Goal: Task Accomplishment & Management: Manage account settings

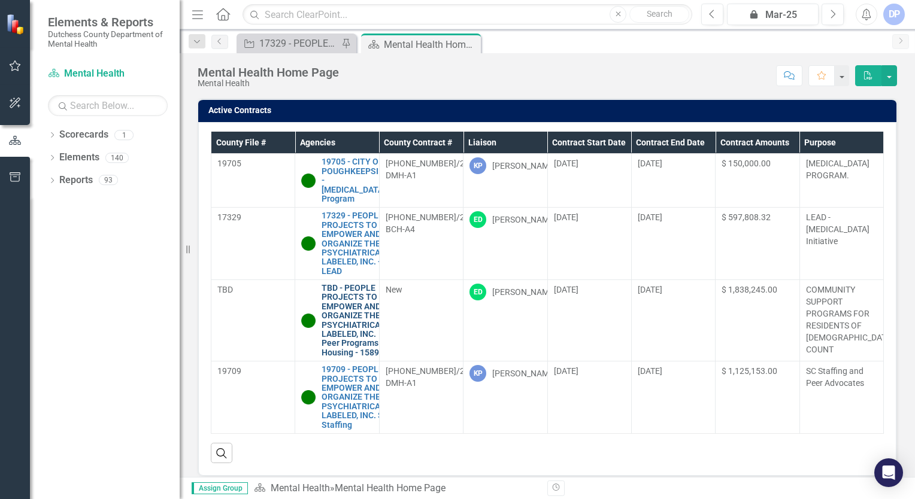
click at [342, 341] on link "TBD - PEOPLE PROJECTS TO EMPOWER AND ORGANIZE THE PSYCHIATRICALLY LABELED, INC.…" at bounding box center [357, 321] width 72 height 74
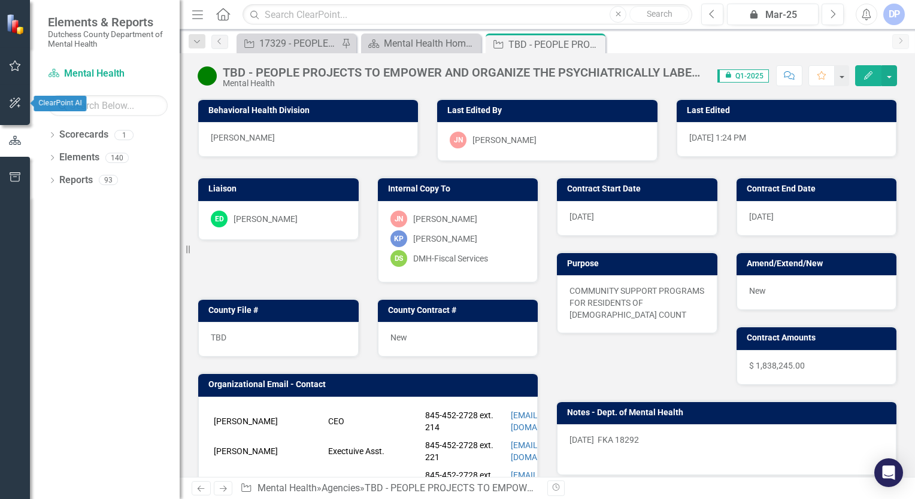
click at [22, 110] on button "button" at bounding box center [15, 103] width 27 height 25
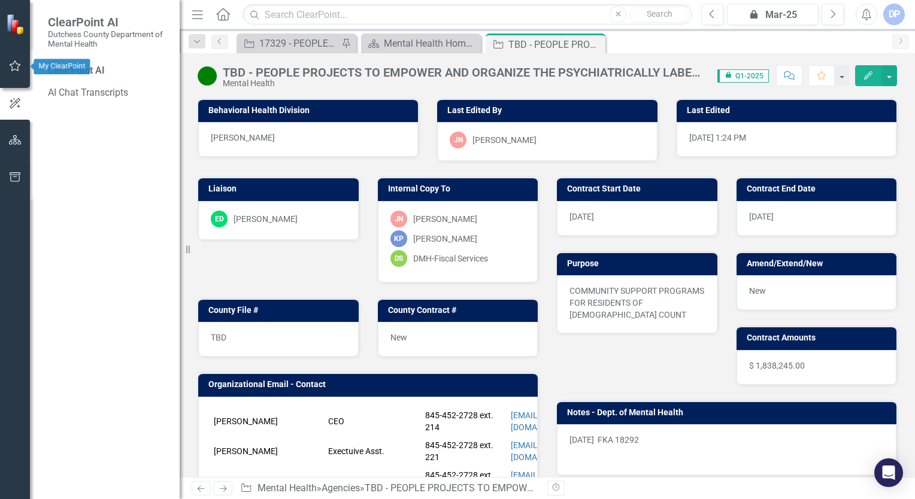
click at [10, 62] on icon "button" at bounding box center [15, 66] width 13 height 10
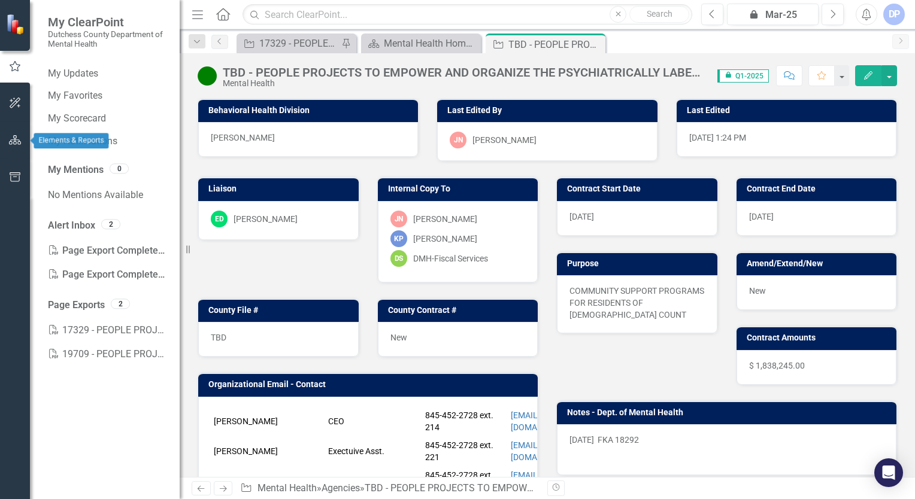
click at [19, 144] on icon "button" at bounding box center [15, 140] width 13 height 10
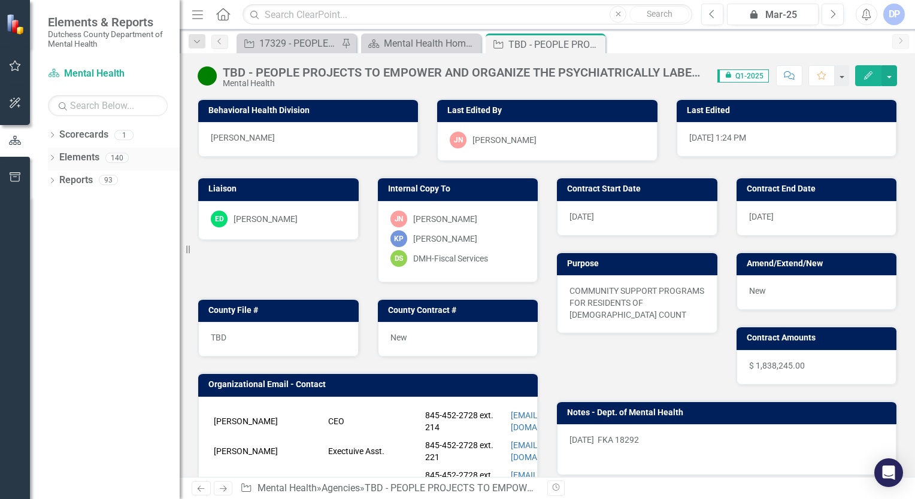
click at [57, 157] on div "Dropdown Elements 140" at bounding box center [114, 159] width 132 height 23
click at [54, 159] on icon "Dropdown" at bounding box center [52, 159] width 8 height 7
click at [95, 228] on link "Outcome Outcomes" at bounding box center [95, 226] width 60 height 14
click at [146, 224] on div "136" at bounding box center [143, 225] width 23 height 10
click at [151, 221] on div "136" at bounding box center [143, 225] width 23 height 10
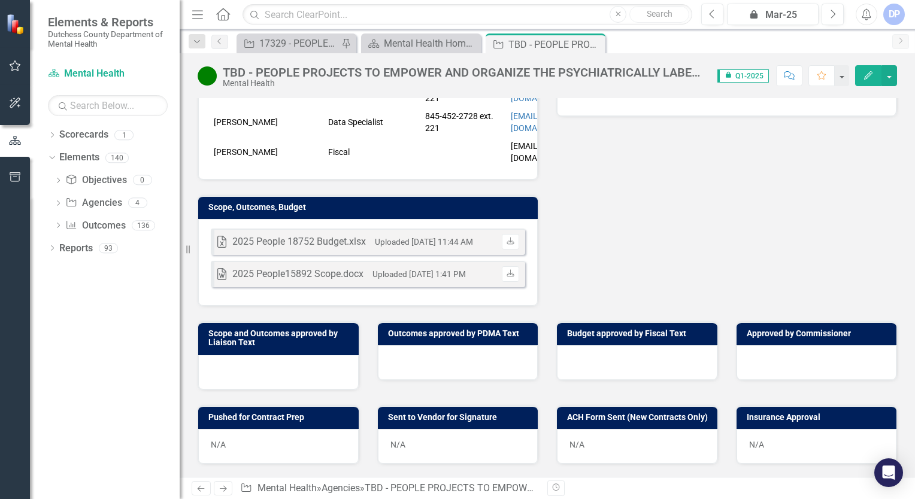
scroll to position [60, 0]
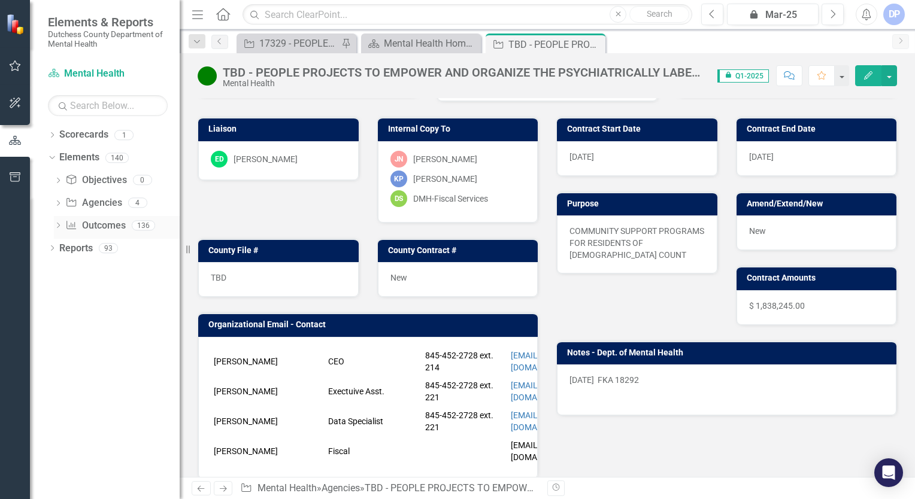
click at [148, 224] on div "136" at bounding box center [143, 225] width 23 height 10
click at [139, 227] on div "136" at bounding box center [143, 225] width 23 height 10
click at [424, 44] on div "Mental Health Home Page" at bounding box center [423, 43] width 79 height 15
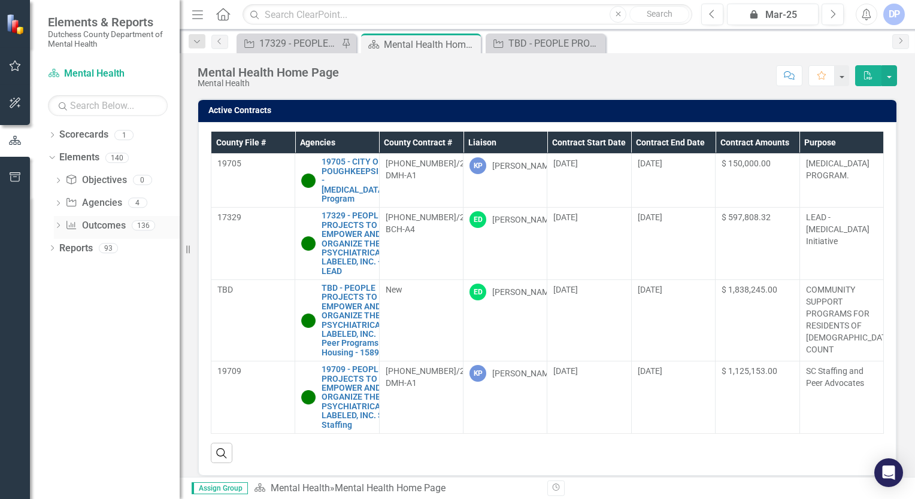
click at [125, 227] on link "Outcome Outcomes" at bounding box center [95, 226] width 60 height 14
click at [144, 223] on div "136" at bounding box center [143, 225] width 23 height 10
click at [62, 223] on div "Dropdown Outcome Outcomes 136" at bounding box center [117, 227] width 126 height 23
click at [60, 224] on icon "Dropdown" at bounding box center [58, 226] width 8 height 7
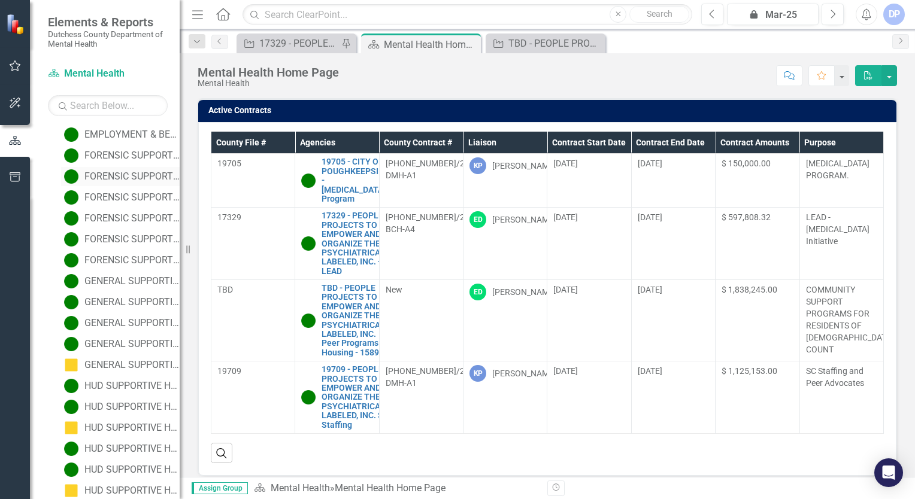
scroll to position [659, 0]
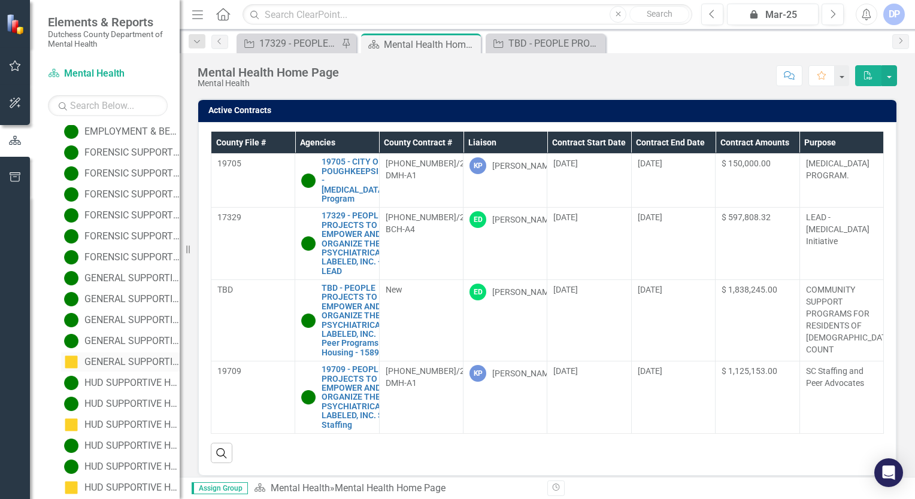
click at [108, 355] on div "GENERAL SUPPORTIVE HOUSING: Wait time from program acceptance to being housed" at bounding box center [131, 362] width 95 height 11
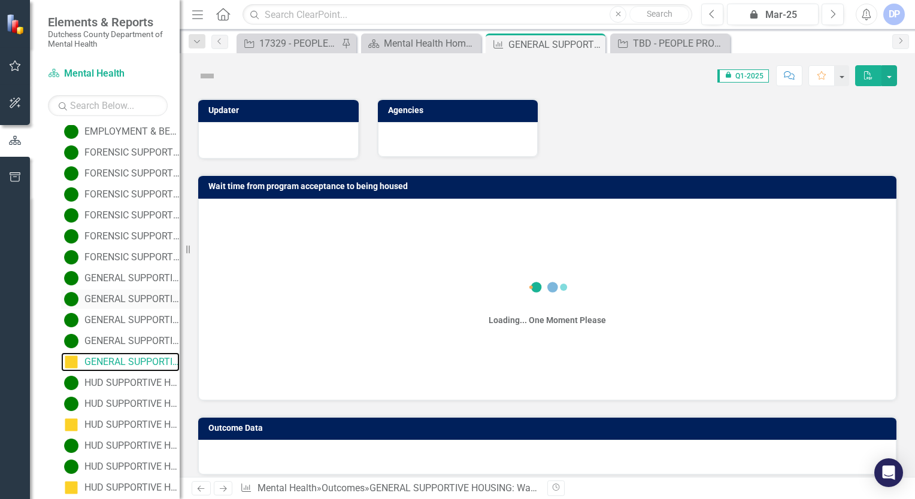
scroll to position [530, 0]
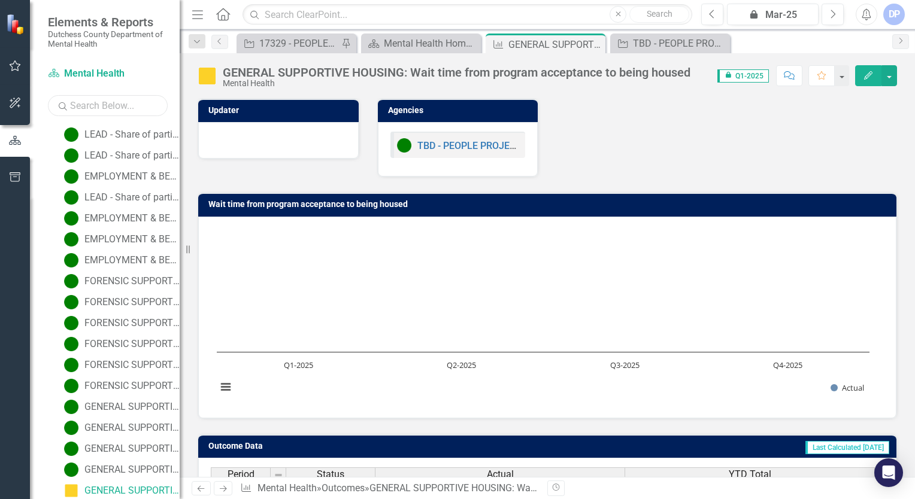
click at [87, 110] on input "text" at bounding box center [108, 105] width 120 height 21
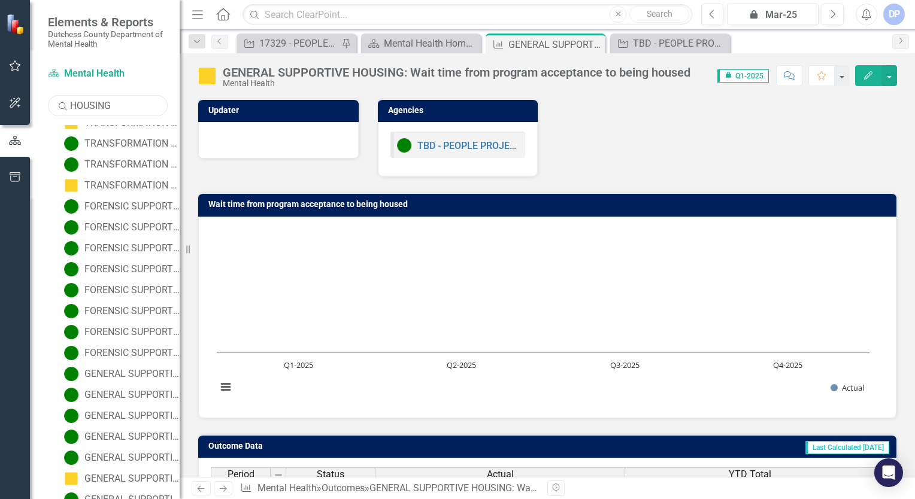
scroll to position [766, 0]
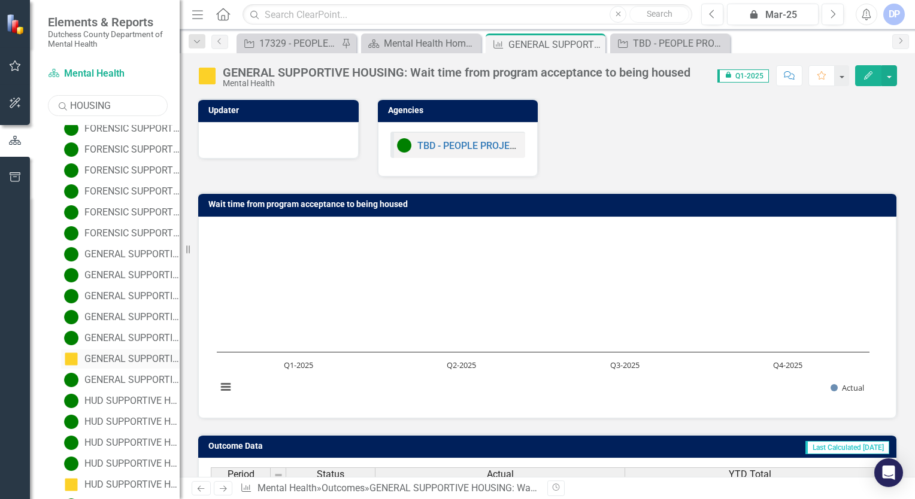
type input "HOUSING"
click at [108, 355] on div "GENERAL SUPPORTIVE HOUSING: Participants with identified difficulties in day-to…" at bounding box center [131, 359] width 95 height 11
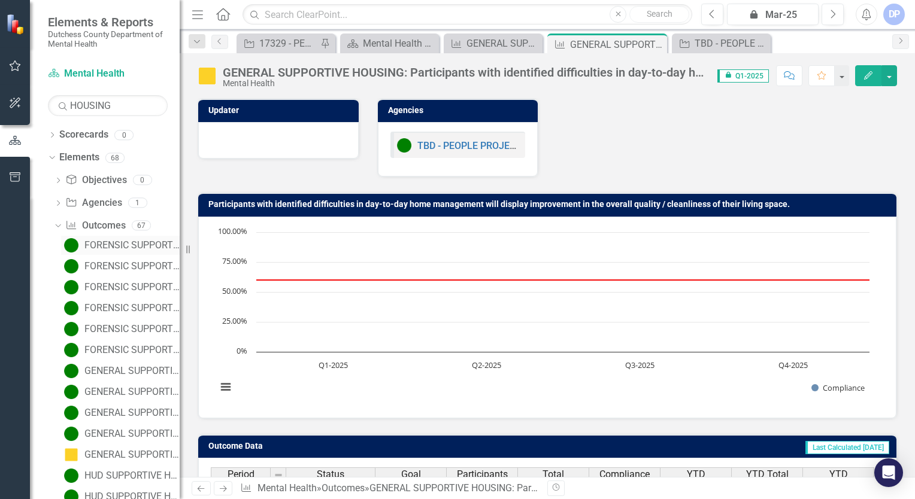
click at [110, 244] on div "FORENSIC SUPPORTIVE HOUSING: Current Occupancy Rate" at bounding box center [131, 245] width 95 height 11
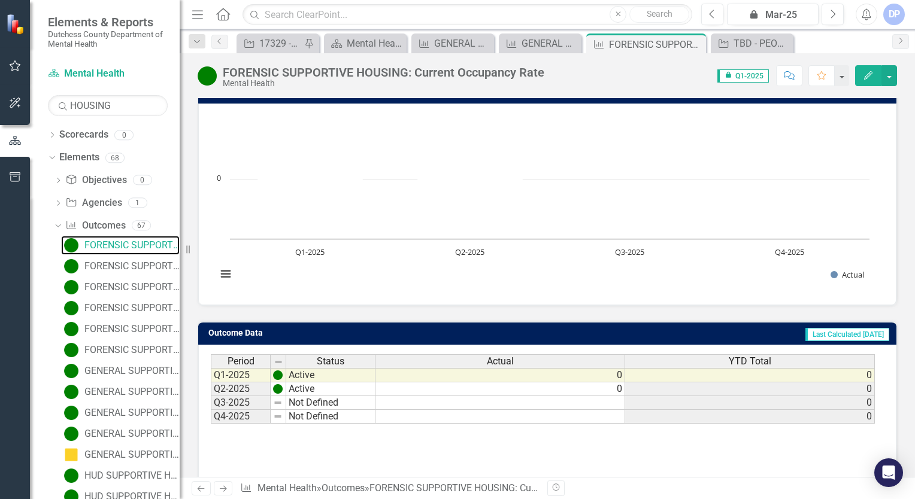
scroll to position [120, 0]
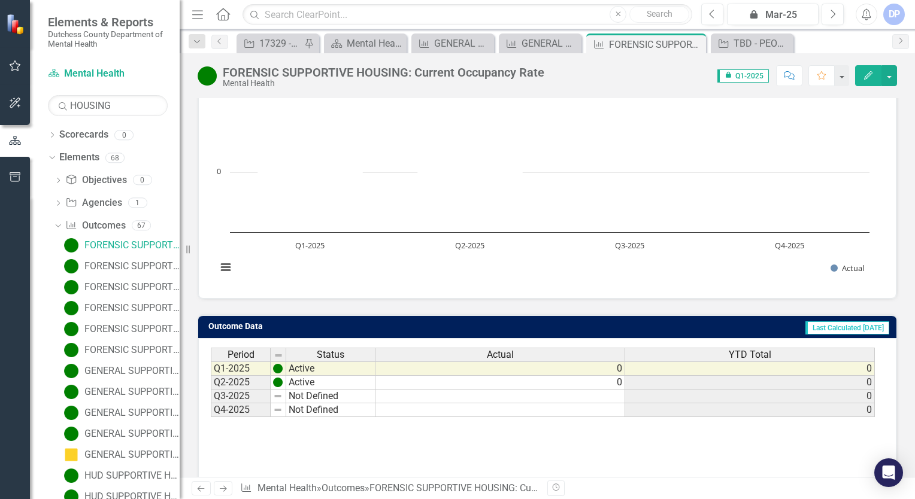
click at [761, 355] on td "0" at bounding box center [750, 369] width 250 height 14
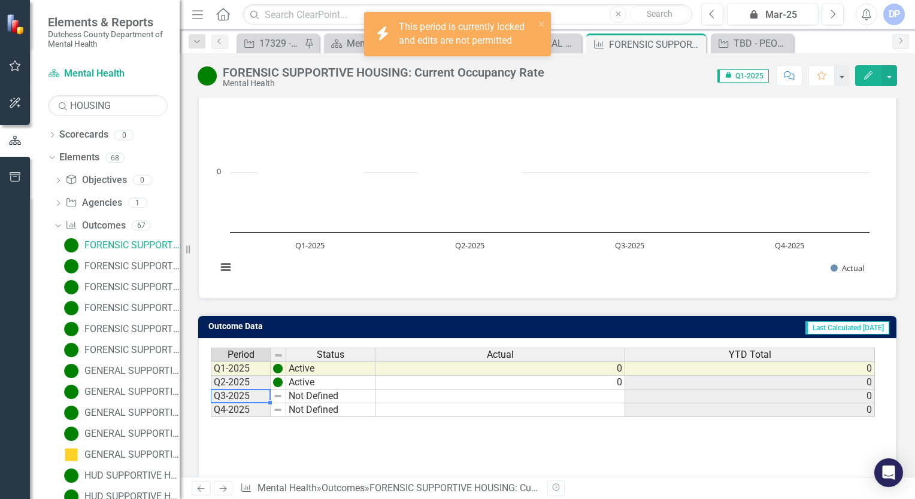
click at [244, 355] on td "Q3-2025" at bounding box center [241, 397] width 60 height 14
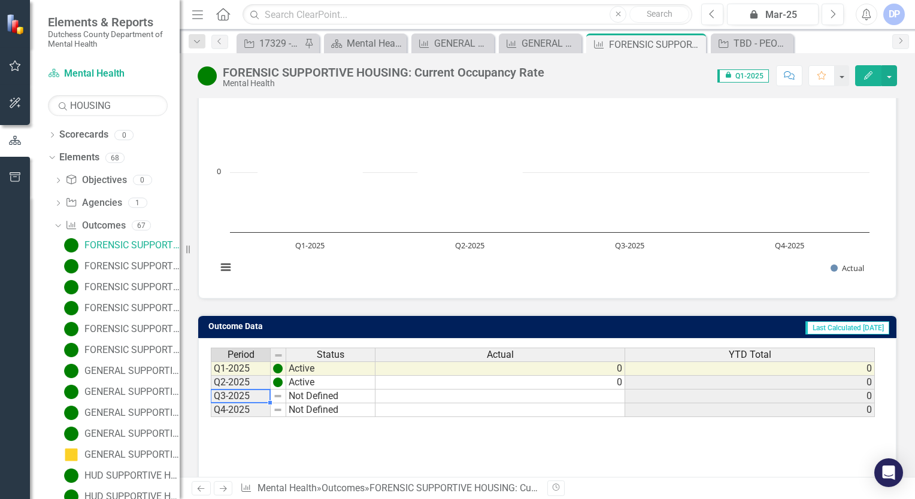
click at [283, 355] on td at bounding box center [279, 397] width 16 height 14
click at [308, 355] on td "Not Defined" at bounding box center [330, 397] width 89 height 14
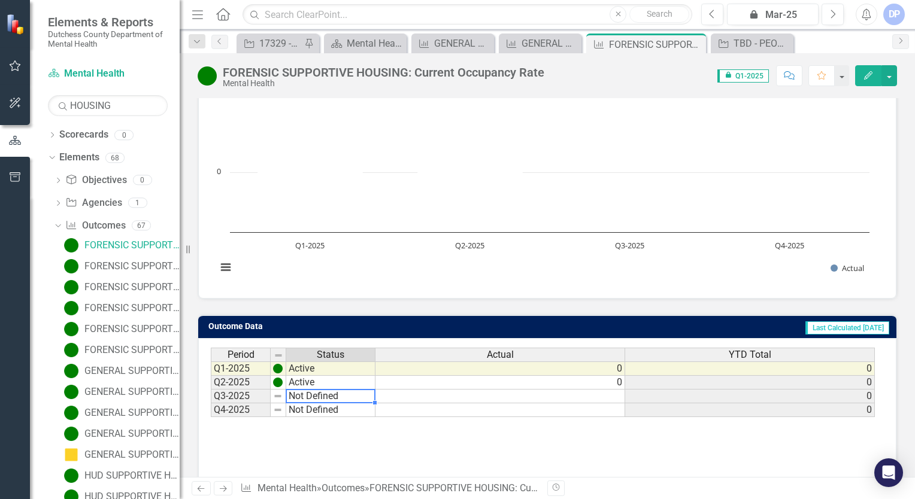
click at [326, 355] on td "Not Defined" at bounding box center [330, 397] width 89 height 14
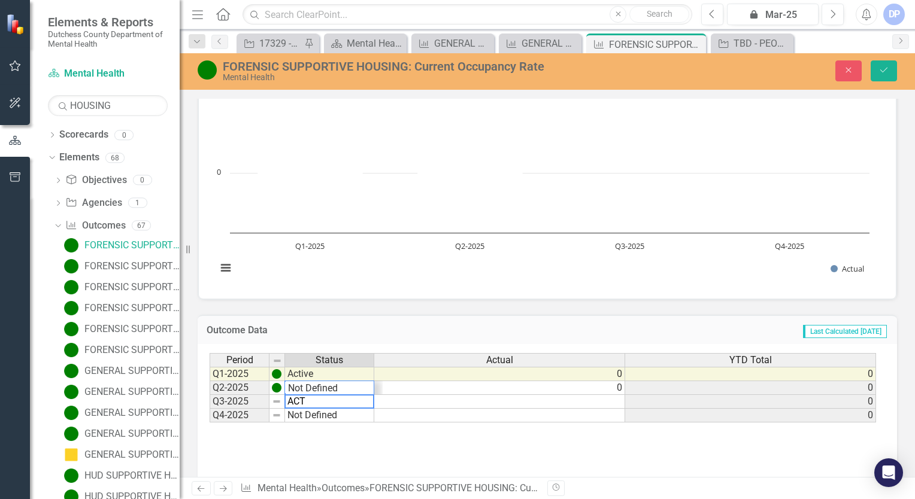
scroll to position [14, 0]
type textarea "Active"
click at [618, 355] on td at bounding box center [499, 402] width 251 height 14
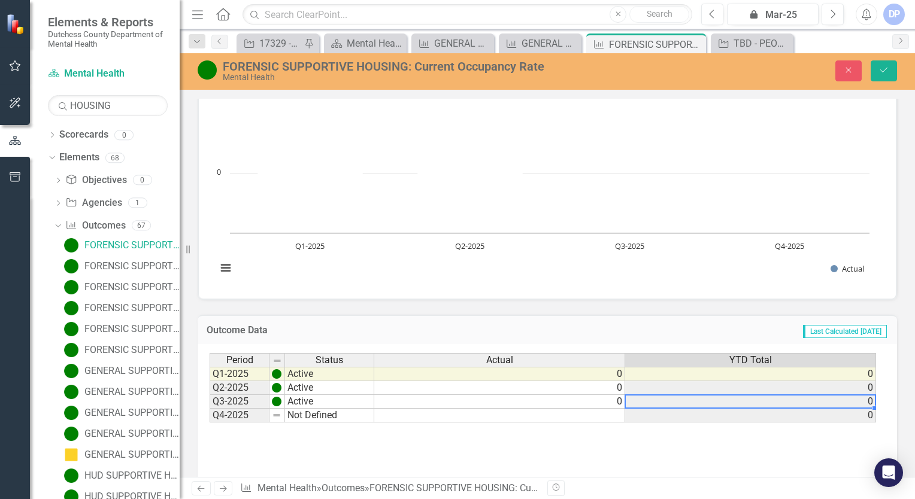
type textarea "00"
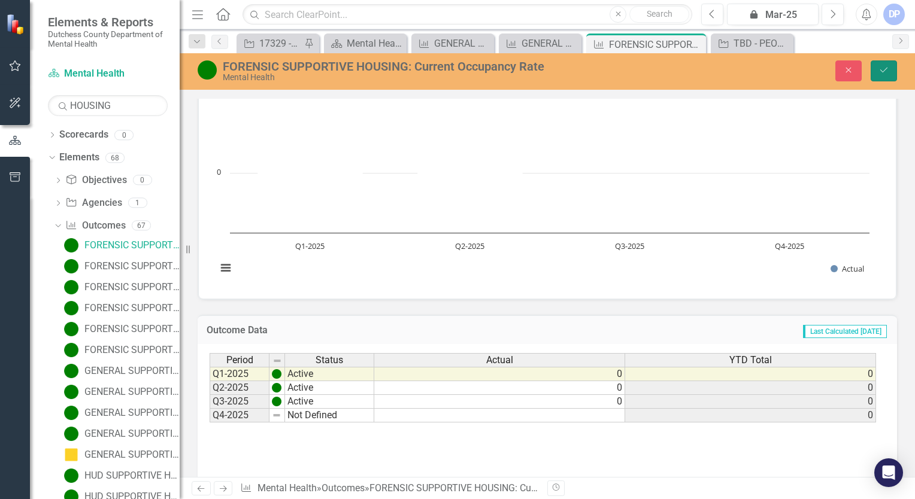
click at [761, 72] on icon "Save" at bounding box center [883, 70] width 11 height 8
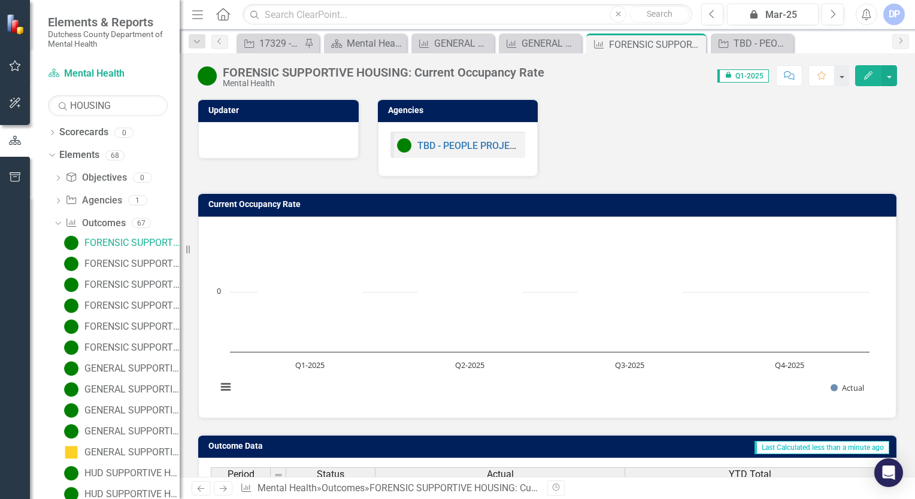
scroll to position [0, 0]
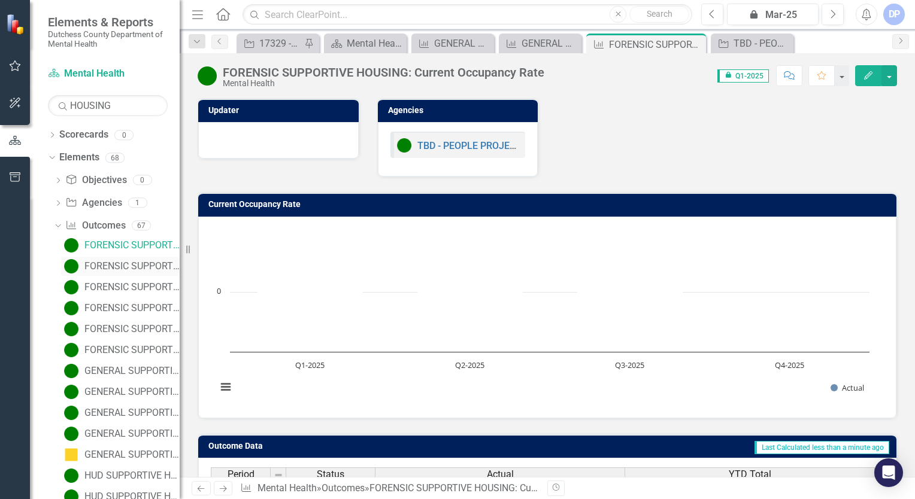
click at [129, 266] on div "FORENSIC SUPPORTIVE HOUSING: Current staff vacancy rate (listed as %)" at bounding box center [131, 266] width 95 height 11
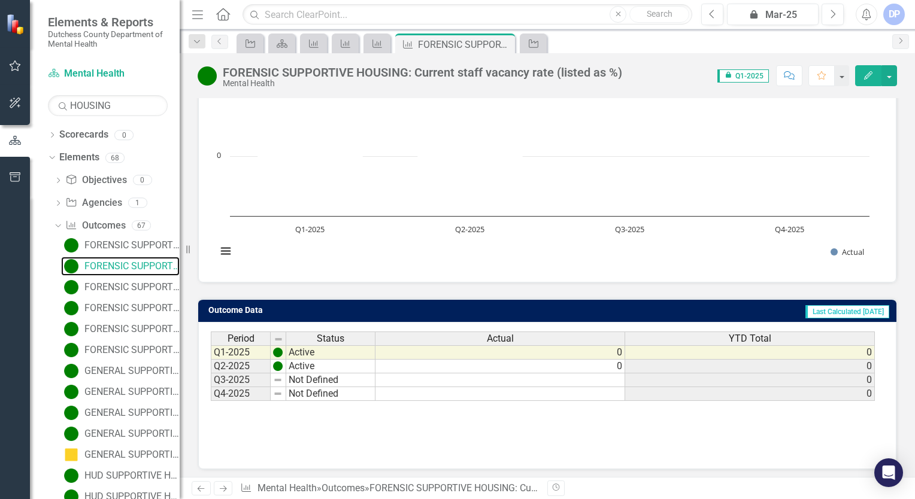
scroll to position [138, 0]
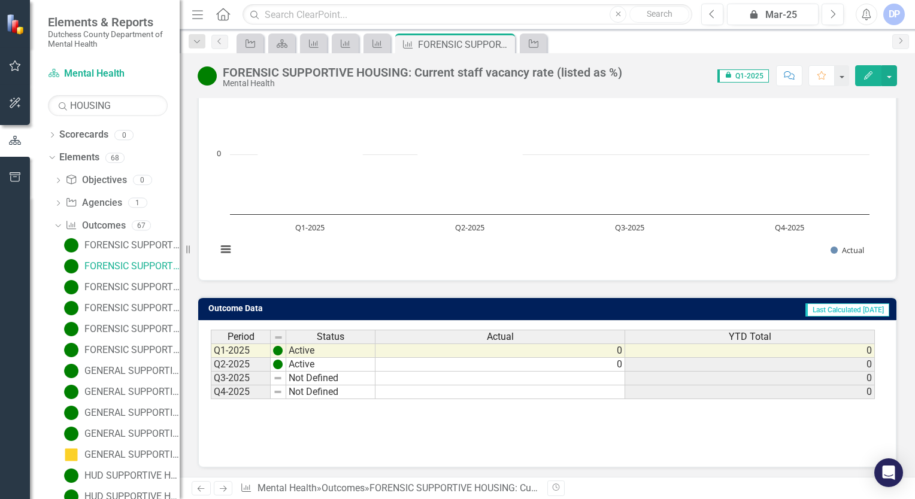
click at [302, 355] on td "Not Defined" at bounding box center [330, 379] width 89 height 14
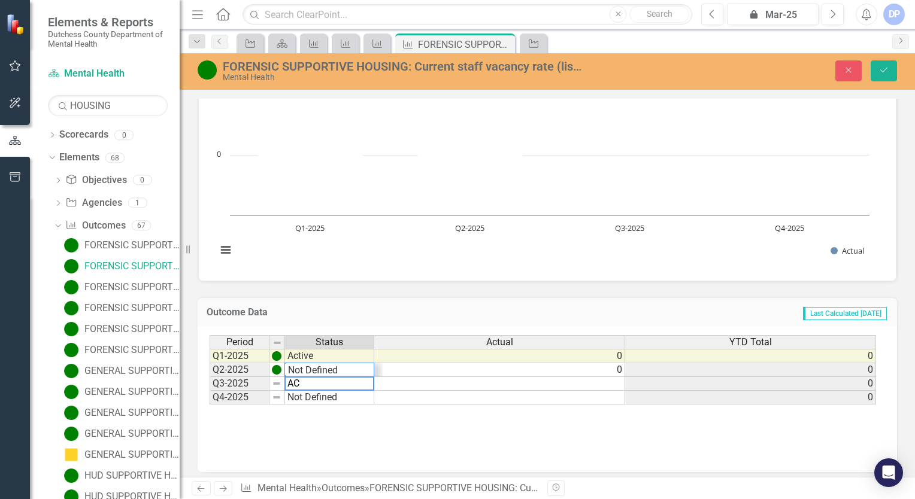
scroll to position [14, 0]
type textarea "Active"
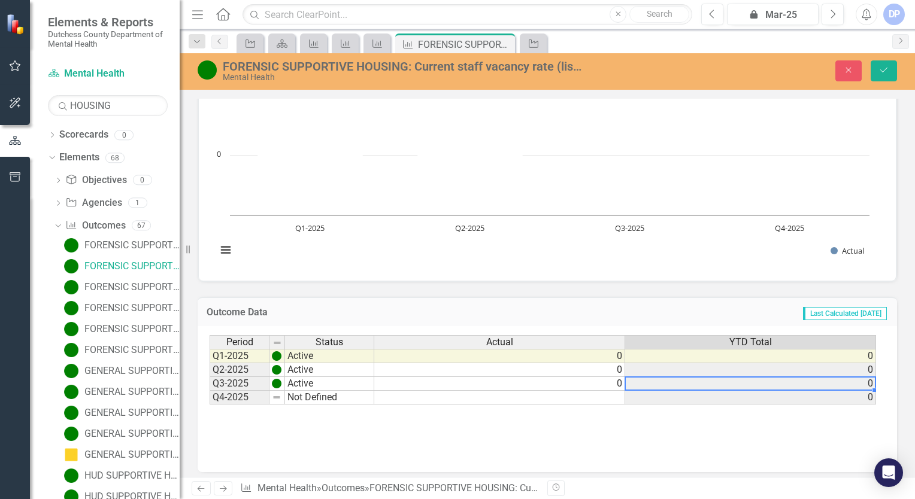
type textarea "00"
click at [761, 73] on button "Save" at bounding box center [883, 70] width 26 height 21
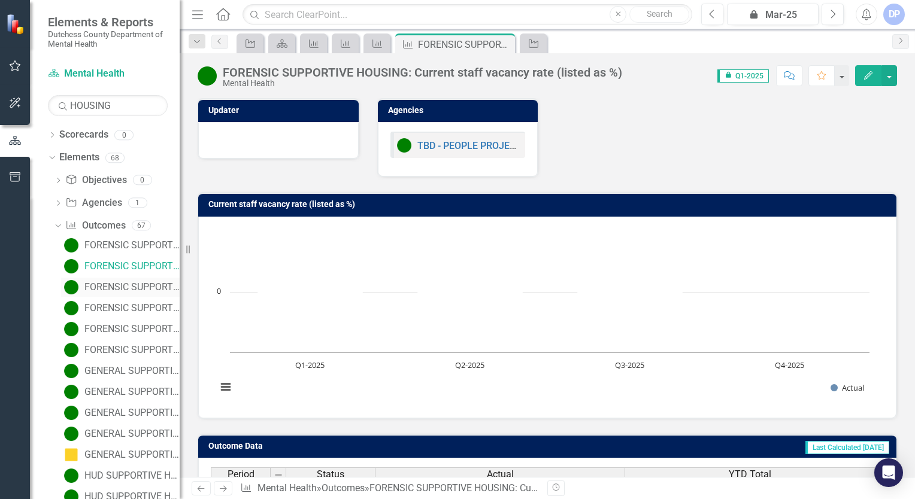
click at [100, 285] on div "FORENSIC SUPPORTIVE HOUSING: Total number of no-shows" at bounding box center [131, 287] width 95 height 11
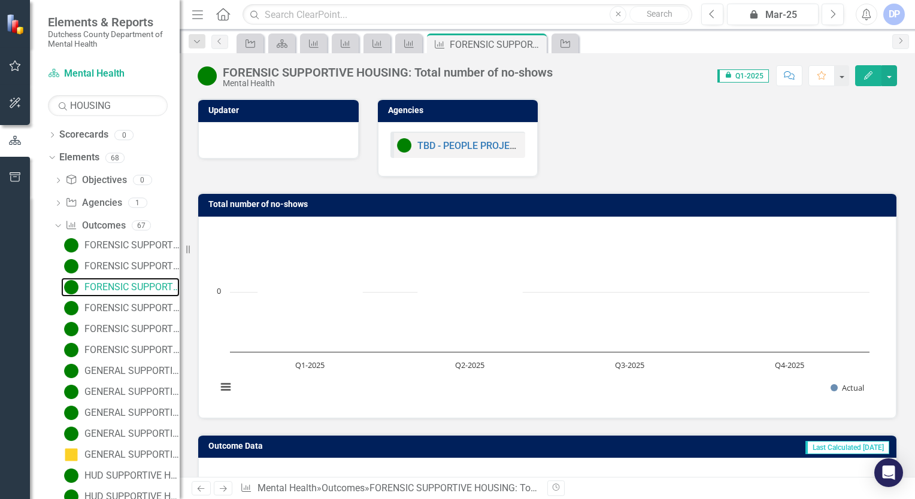
scroll to position [136, 0]
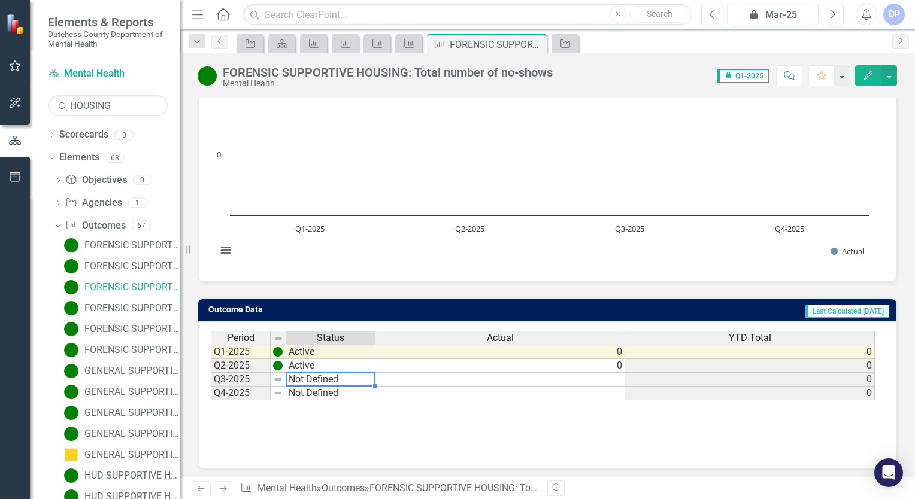
click at [297, 355] on td "Not Defined" at bounding box center [330, 380] width 89 height 14
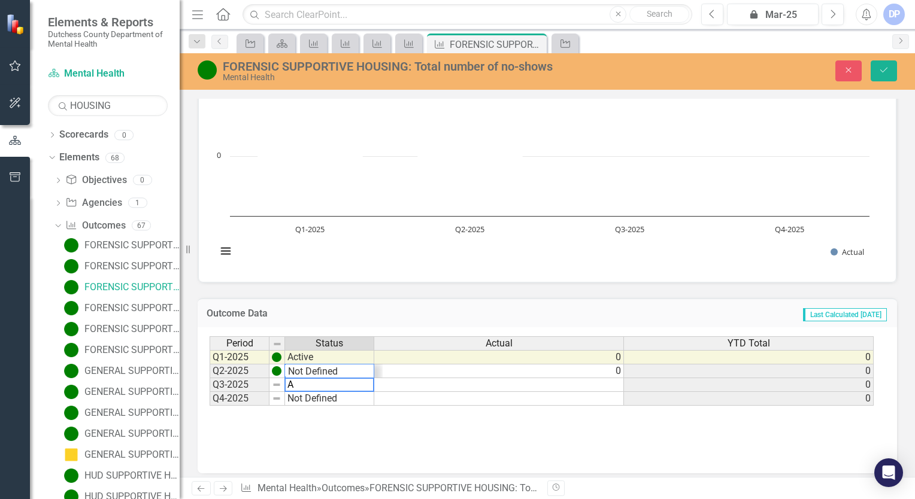
scroll to position [14, 0]
type textarea "Active"
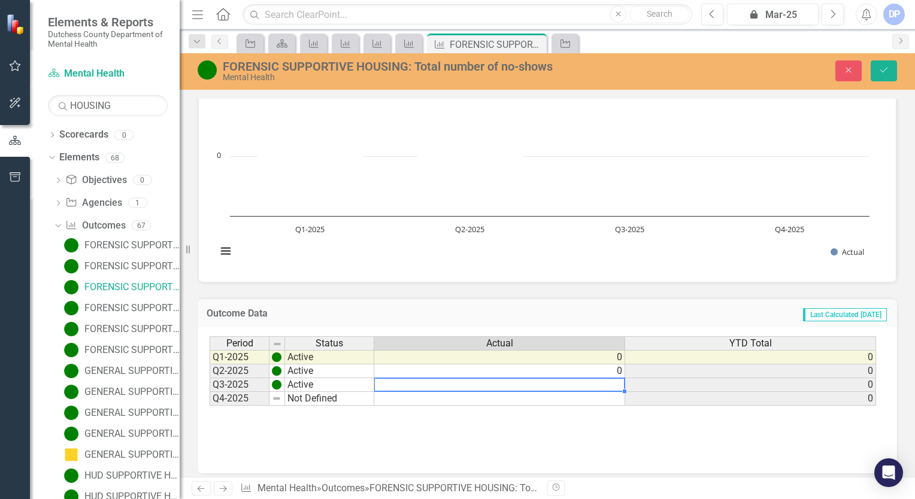
click at [453, 355] on td at bounding box center [499, 385] width 251 height 14
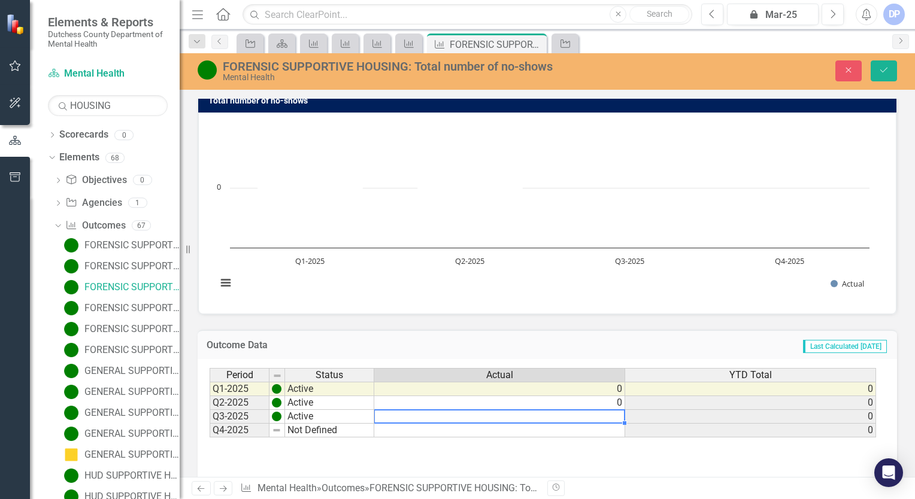
scroll to position [77, 0]
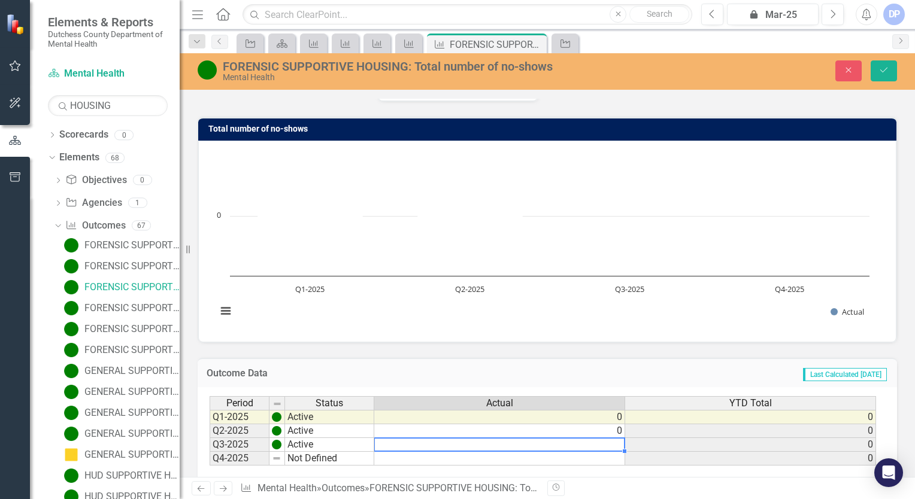
type textarea "0"
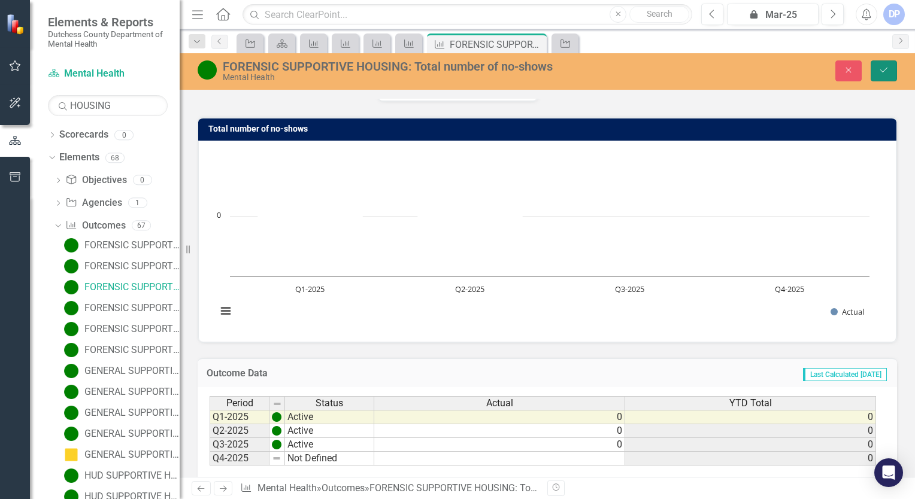
click at [761, 68] on icon "Save" at bounding box center [883, 70] width 11 height 8
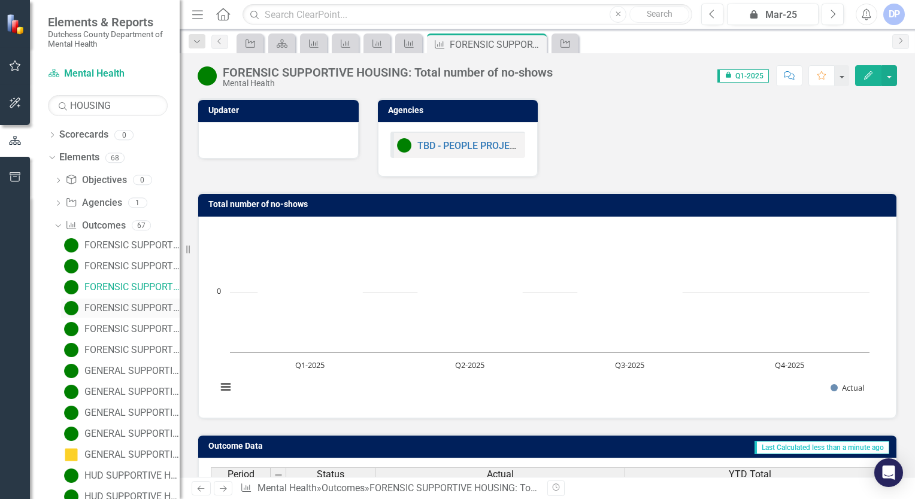
click at [112, 308] on div "FORENSIC SUPPORTIVE HOUSING: Total number of Peer Advocates" at bounding box center [131, 308] width 95 height 11
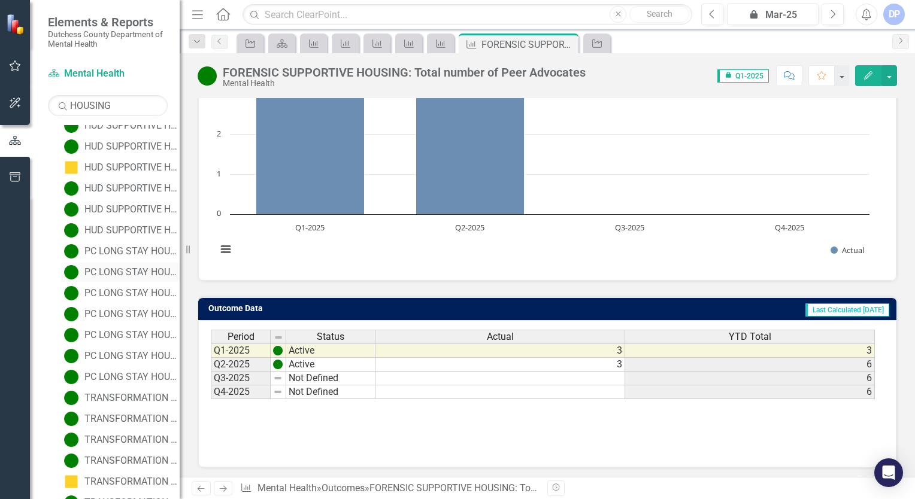
scroll to position [1165, 0]
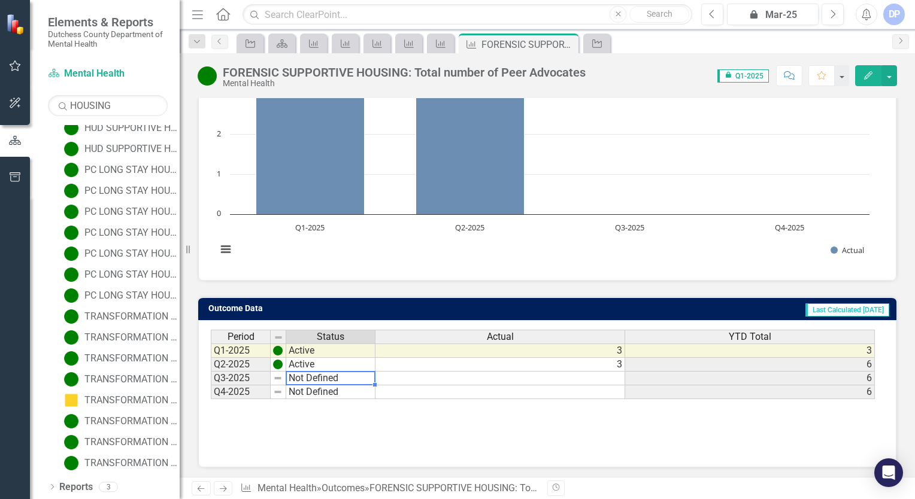
click at [318, 355] on td "Not Defined" at bounding box center [330, 379] width 89 height 14
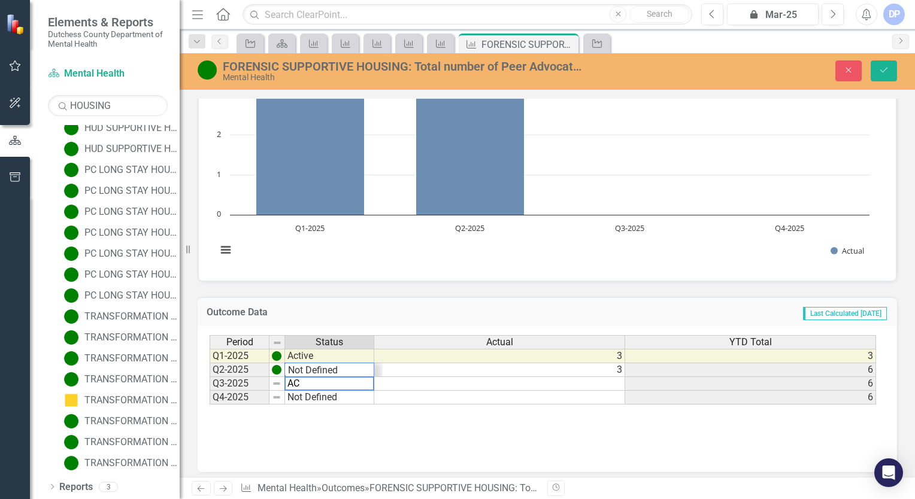
scroll to position [14, 0]
type textarea "Active"
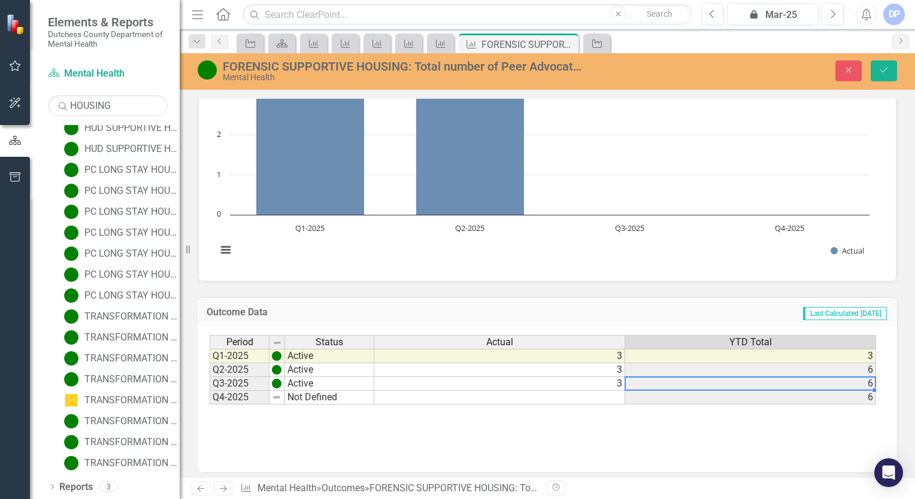
type textarea "33"
click at [761, 69] on icon "Save" at bounding box center [883, 70] width 11 height 8
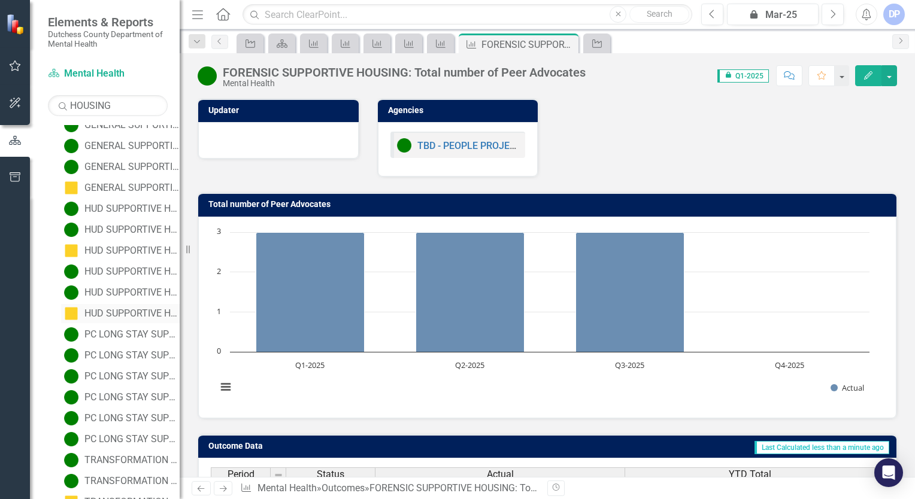
scroll to position [0, 0]
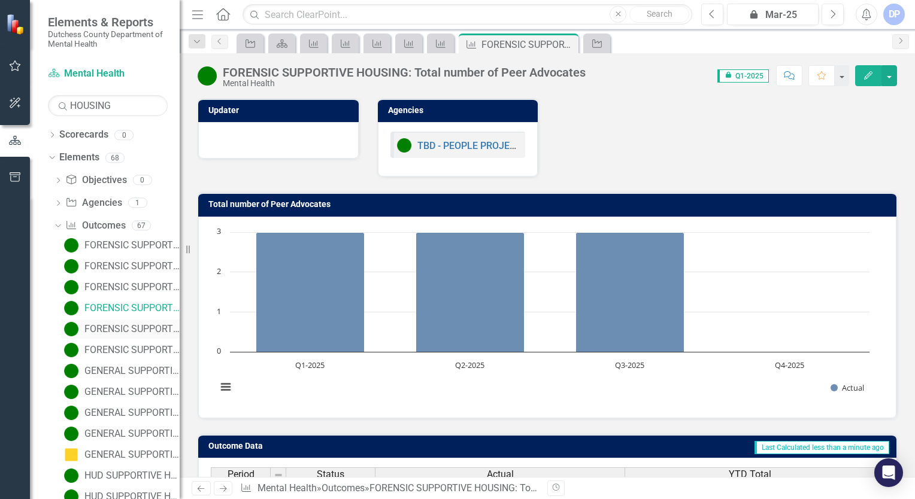
click at [110, 324] on div "FORENSIC SUPPORTIVE HOUSING: Total Unduplicated clients in time period" at bounding box center [131, 329] width 95 height 11
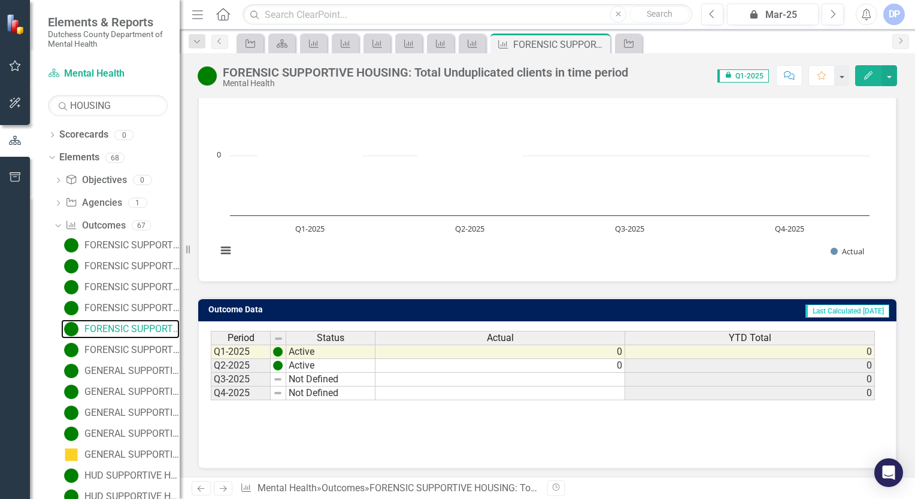
scroll to position [138, 0]
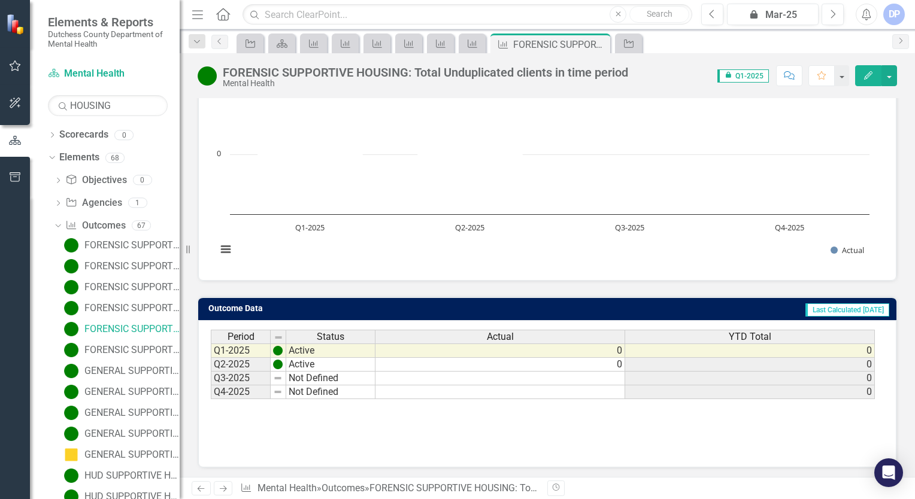
click at [296, 355] on td "Not Defined" at bounding box center [330, 379] width 89 height 14
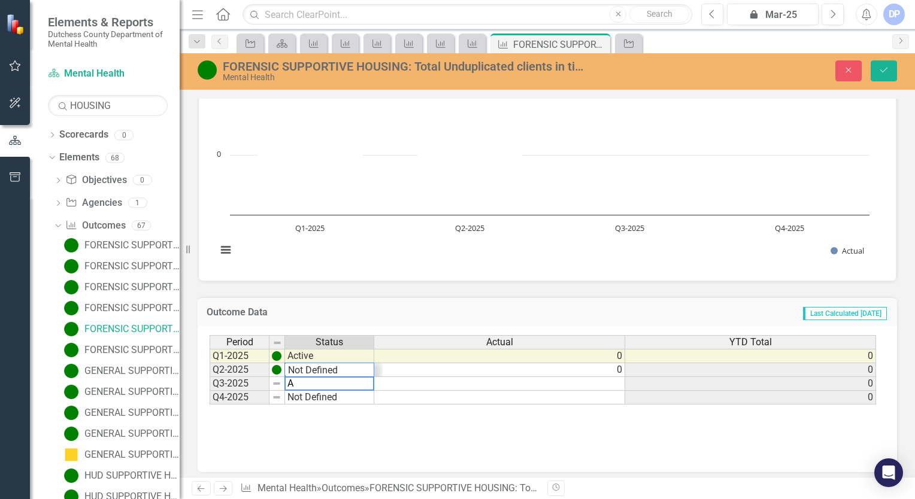
scroll to position [14, 0]
type textarea "Active"
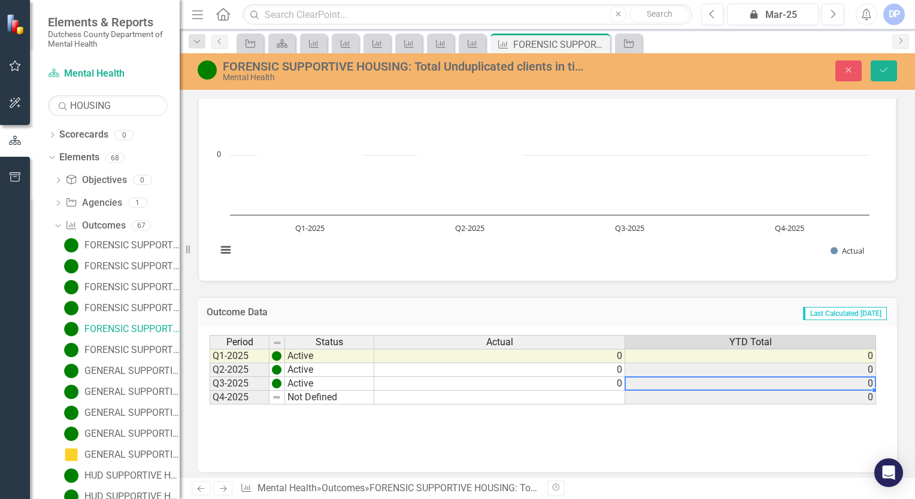
type textarea "00"
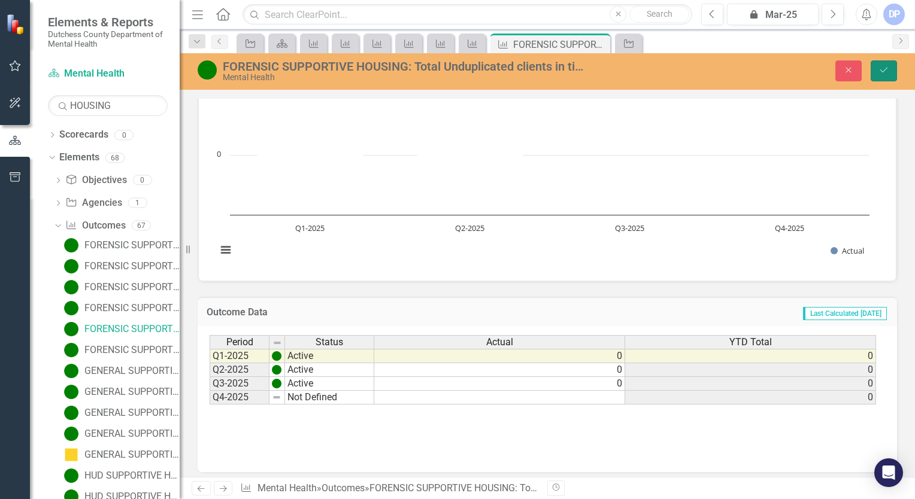
click at [761, 67] on icon "Save" at bounding box center [883, 70] width 11 height 8
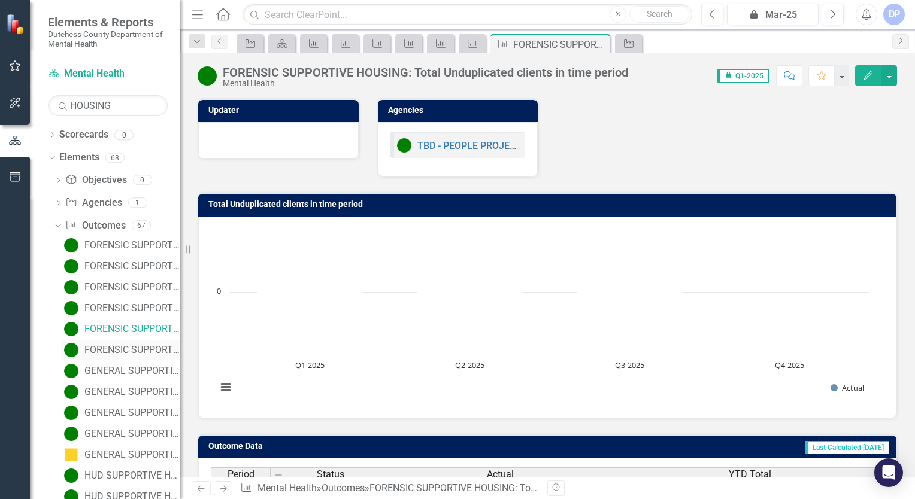
click at [108, 350] on div "FORENSIC SUPPORTIVE HOUSING: Wait time from program acceptance to being housed" at bounding box center [131, 350] width 95 height 11
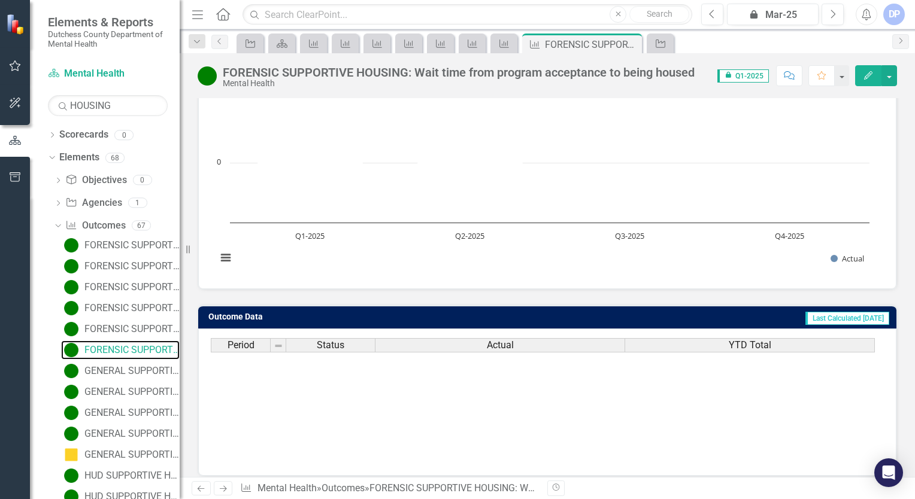
scroll to position [138, 0]
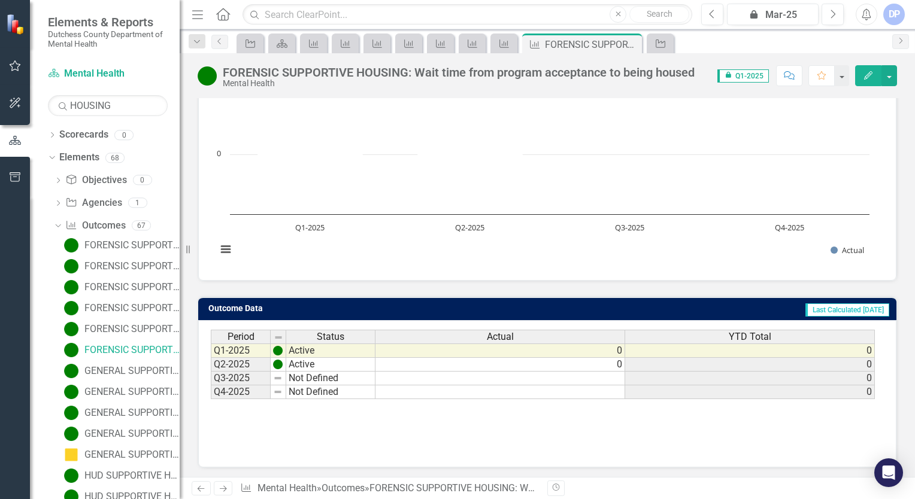
click at [318, 355] on td "Not Defined" at bounding box center [330, 379] width 89 height 14
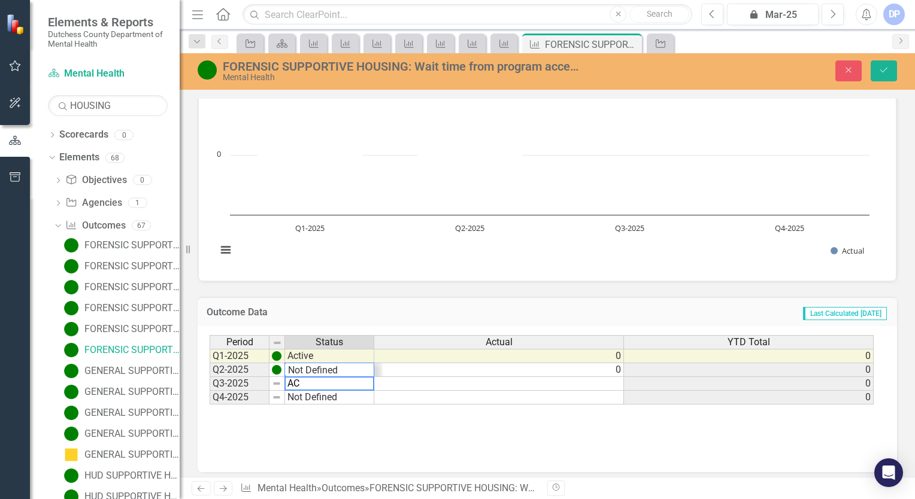
scroll to position [14, 0]
type textarea "Active"
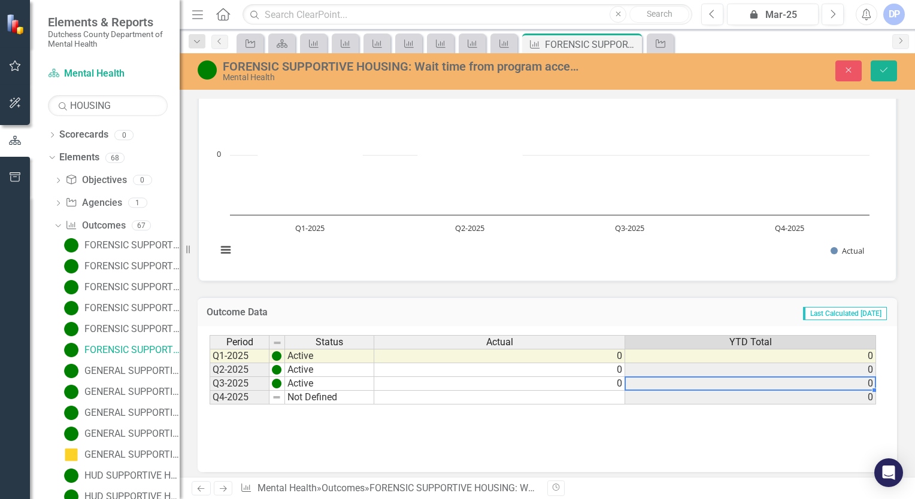
type textarea "00"
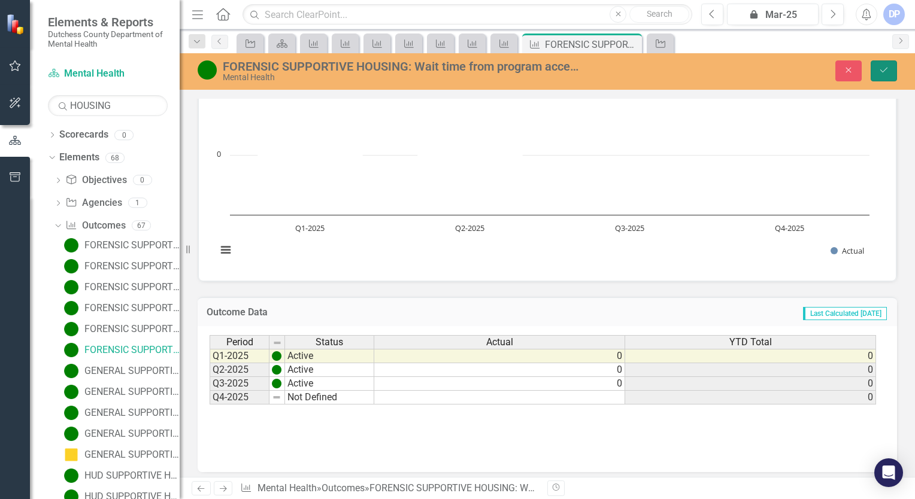
click at [761, 73] on icon "Save" at bounding box center [883, 70] width 11 height 8
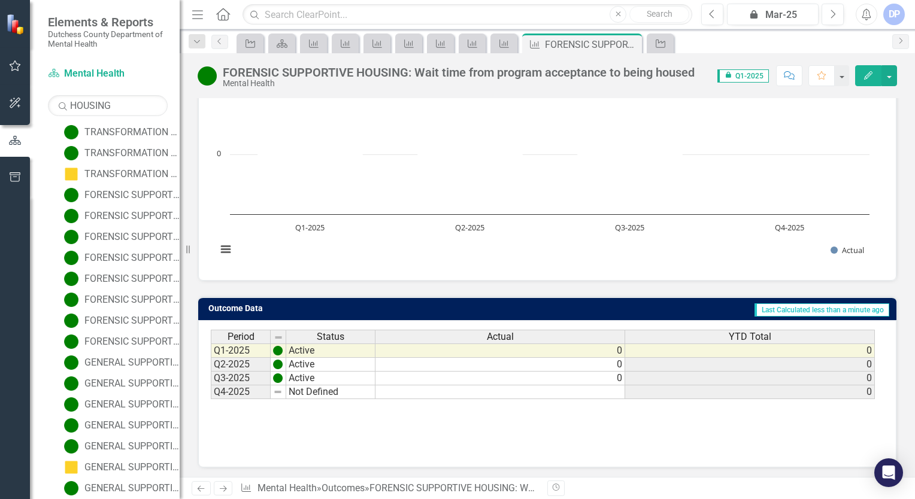
scroll to position [659, 0]
click at [114, 355] on div "GENERAL SUPPORTIVE HOUSING: Clients have their information updated with their h…" at bounding box center [131, 362] width 95 height 11
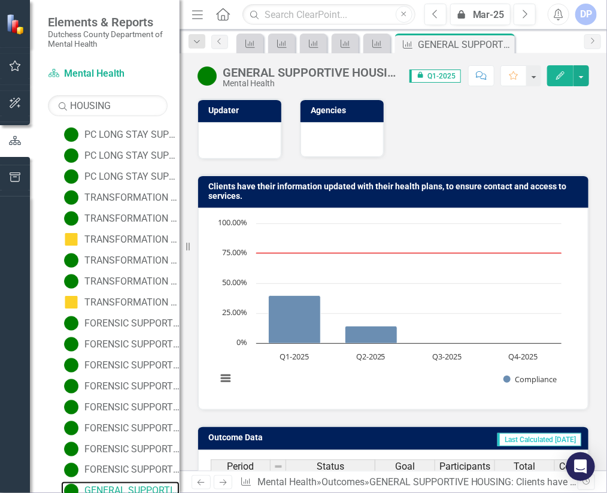
scroll to position [120, 0]
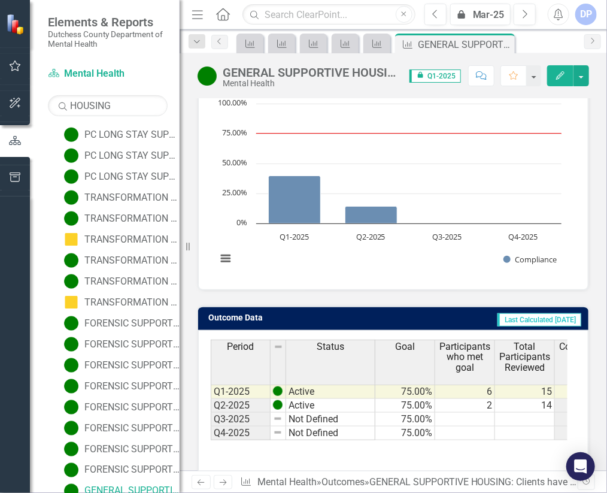
click at [294, 296] on div "Outcome Data Last Calculated [DATE] Period Status Goal Participants who met goa…" at bounding box center [393, 383] width 409 height 187
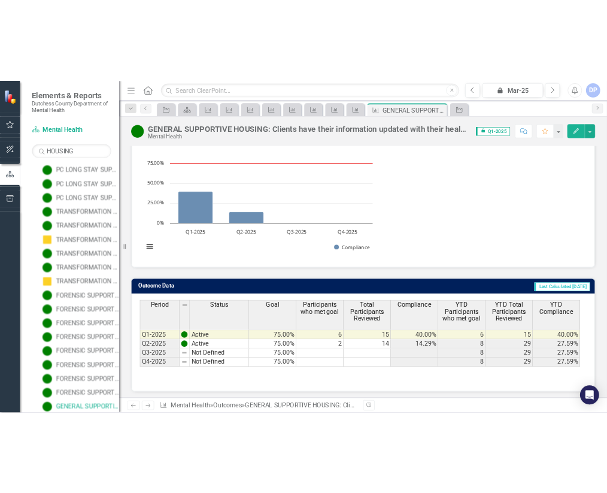
scroll to position [129, 0]
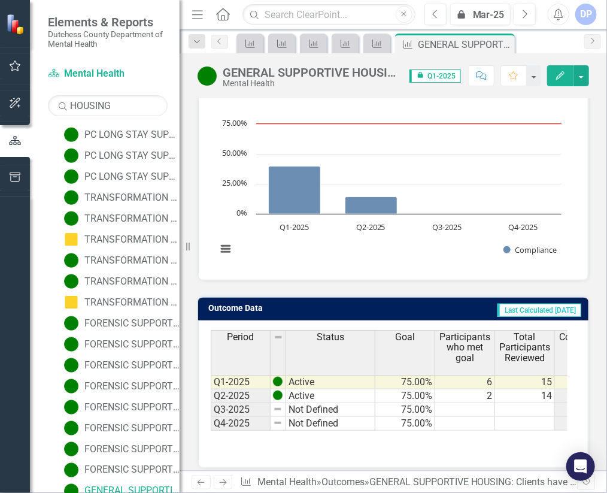
click at [307, 283] on div "Outcome Data Last Calculated [DATE] Period Status Goal Participants who met goa…" at bounding box center [393, 374] width 409 height 187
click at [466, 355] on td at bounding box center [465, 410] width 60 height 14
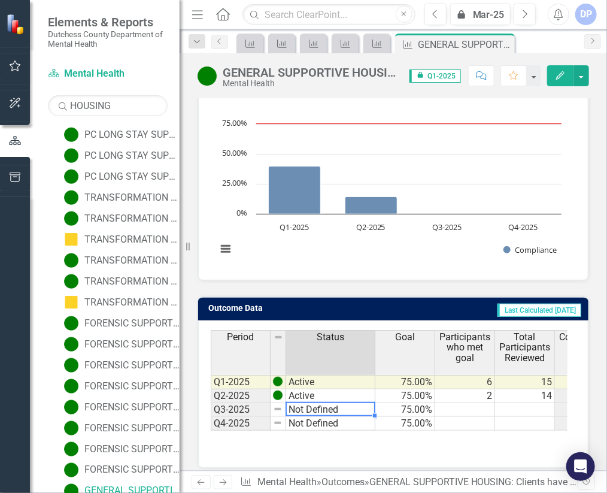
click at [315, 355] on td "Not Defined" at bounding box center [330, 410] width 89 height 14
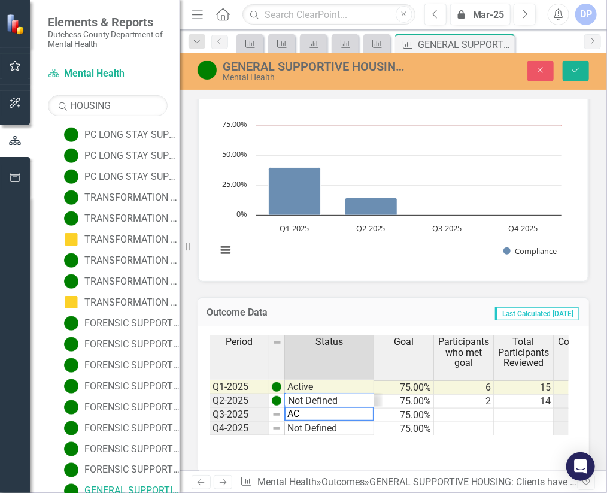
scroll to position [14, 0]
type textarea "Active"
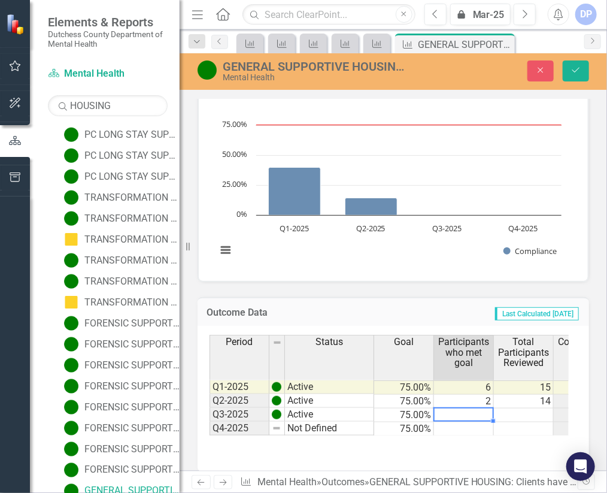
type textarea "2"
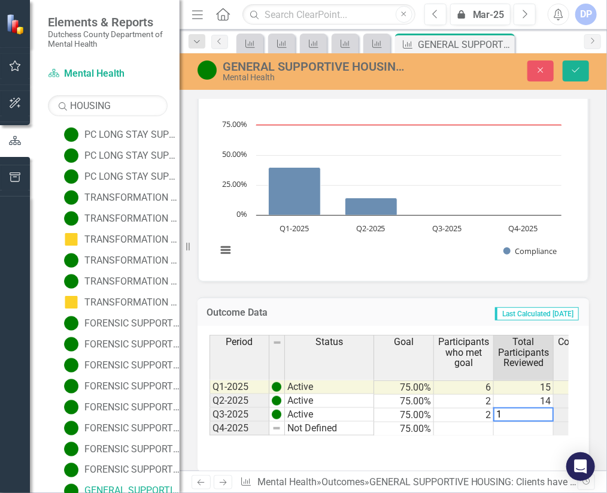
type textarea "15"
click at [582, 68] on button "Save" at bounding box center [576, 70] width 26 height 21
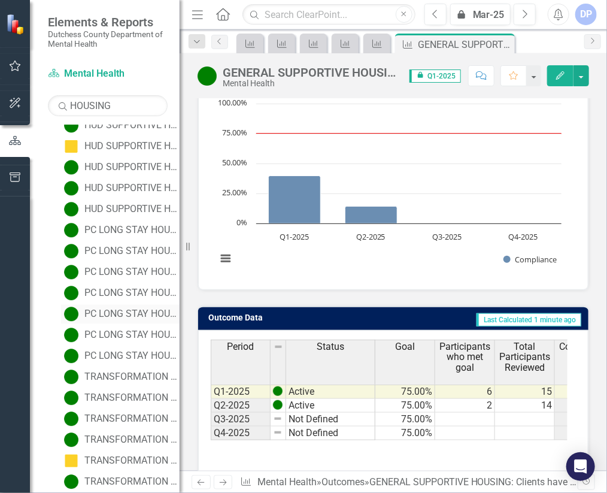
scroll to position [1172, 0]
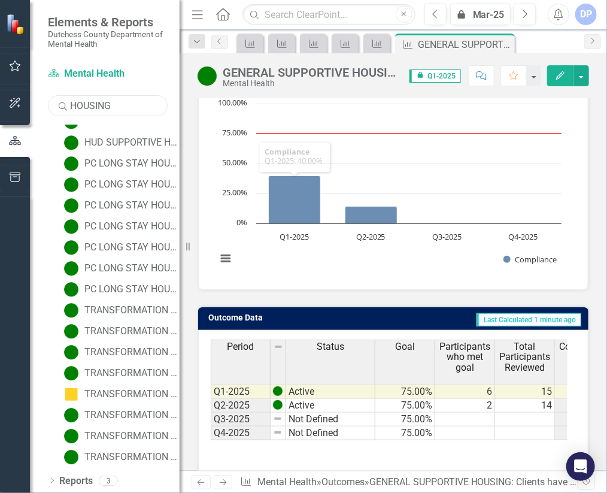
click at [128, 106] on input "HOUSING" at bounding box center [108, 105] width 120 height 21
drag, startPoint x: 129, startPoint y: 106, endPoint x: 35, endPoint y: 98, distance: 95.0
click at [35, 98] on div "Scorecard Mental Health Search HOUSING Sorry, no results found. Dropdown Scorec…" at bounding box center [105, 278] width 150 height 429
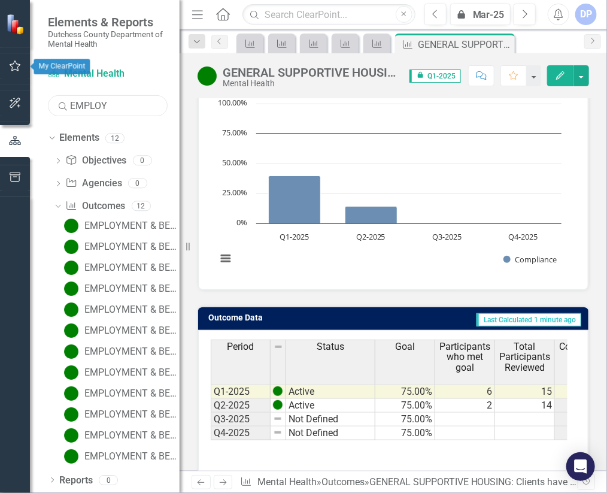
scroll to position [19, 0]
type input "EMPLOYMENT"
click at [127, 227] on div "EMPLOYMENT & BENEFITS: Caseload per Peer Advocate" at bounding box center [131, 226] width 95 height 11
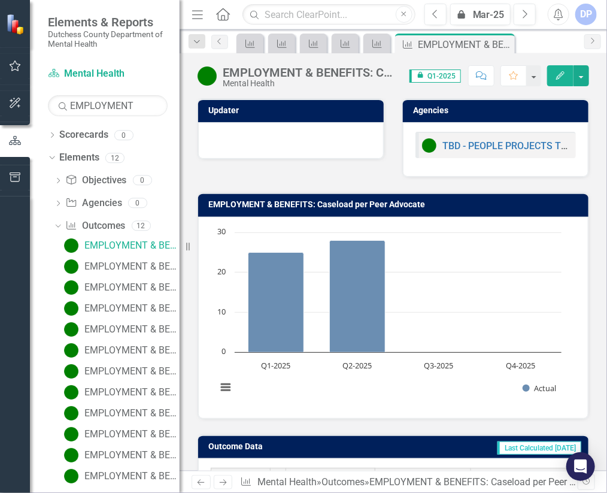
click at [271, 157] on div at bounding box center [291, 140] width 186 height 37
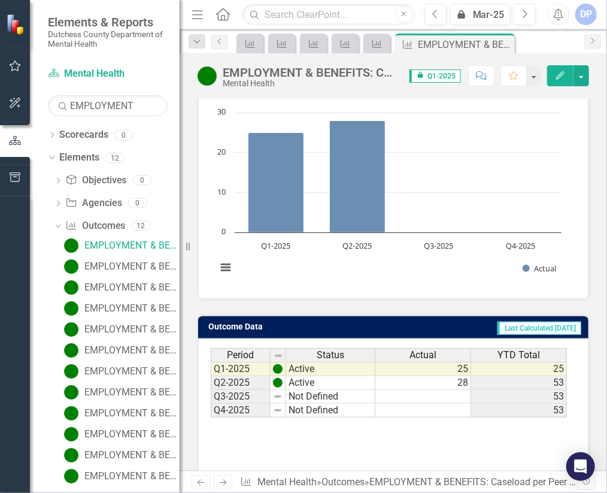
click at [229, 355] on td "Q3-2025" at bounding box center [241, 397] width 60 height 14
click at [329, 355] on td "Not Defined" at bounding box center [330, 397] width 89 height 14
type textarea "a"
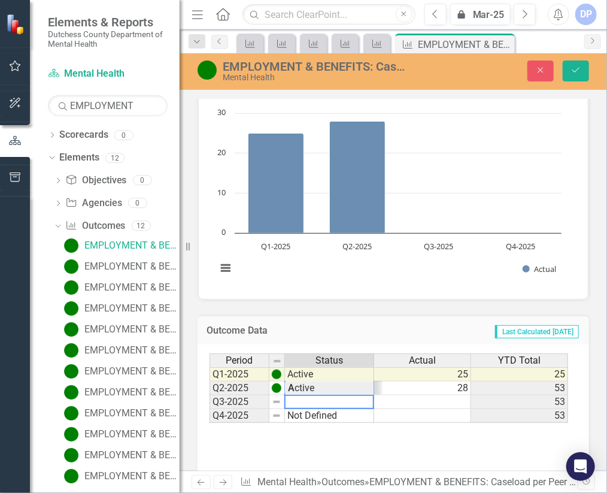
scroll to position [0, 0]
type textarea "a"
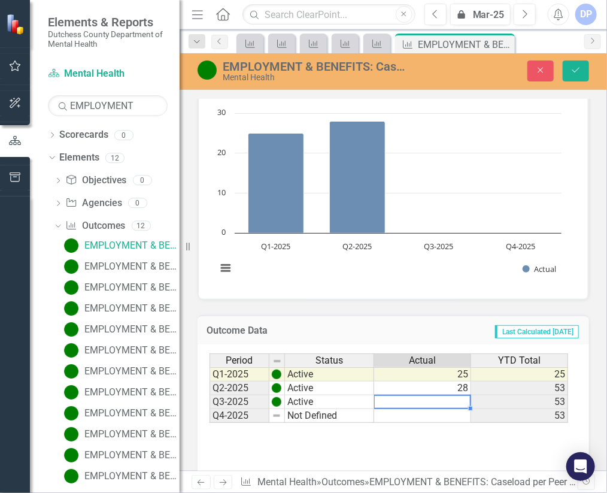
type textarea "Active"
click at [438, 355] on td at bounding box center [422, 402] width 97 height 14
type textarea "38"
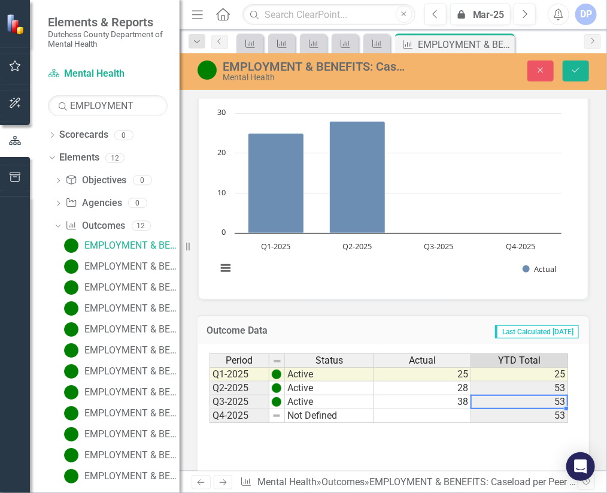
click at [520, 355] on td "53" at bounding box center [519, 402] width 97 height 14
click at [128, 257] on link "EMPLOYMENT & BENEFITS: Current staff vacancy rate (listed as %)" at bounding box center [120, 266] width 119 height 19
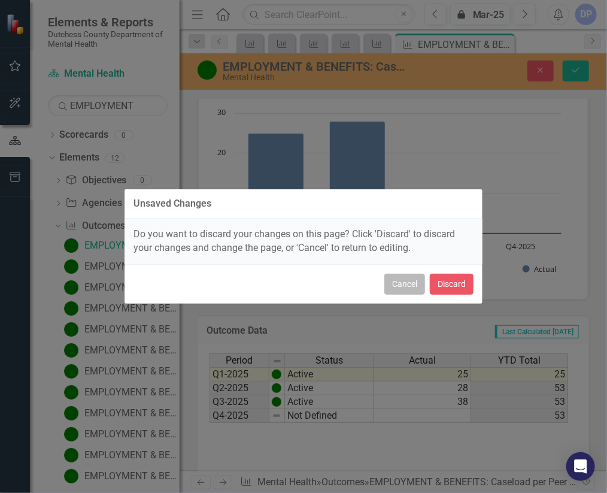
click at [408, 281] on button "Cancel" at bounding box center [404, 284] width 41 height 21
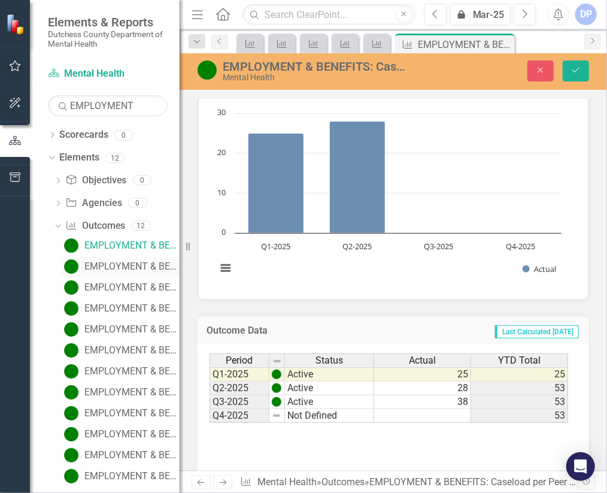
click at [74, 268] on img at bounding box center [71, 266] width 14 height 14
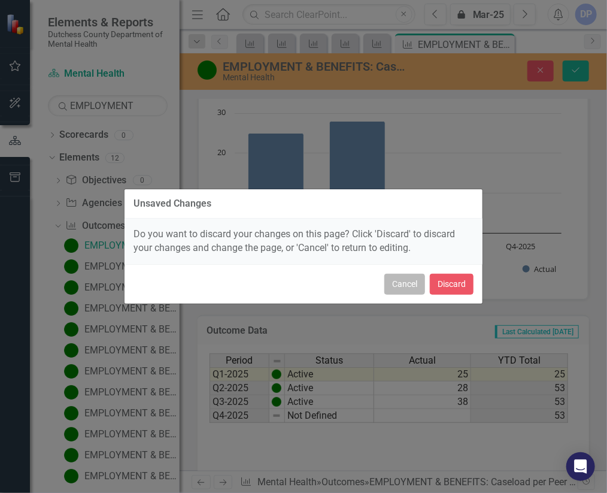
click at [395, 289] on button "Cancel" at bounding box center [404, 284] width 41 height 21
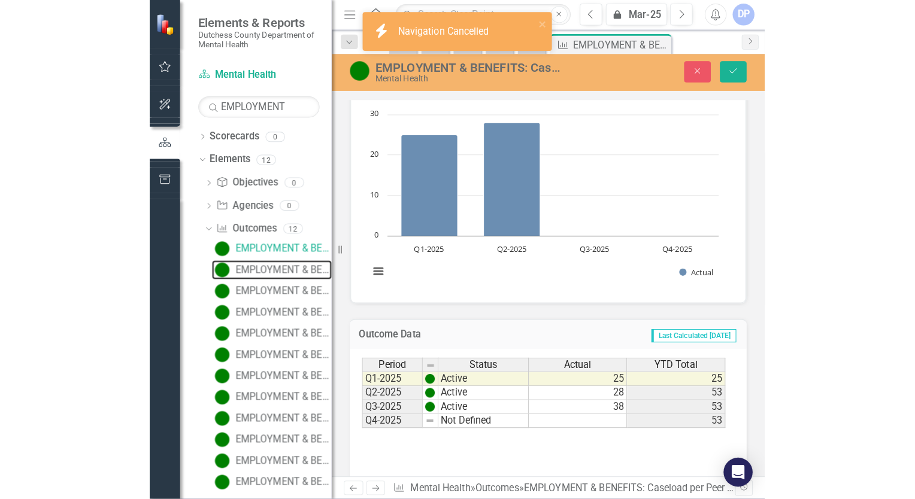
scroll to position [148, 0]
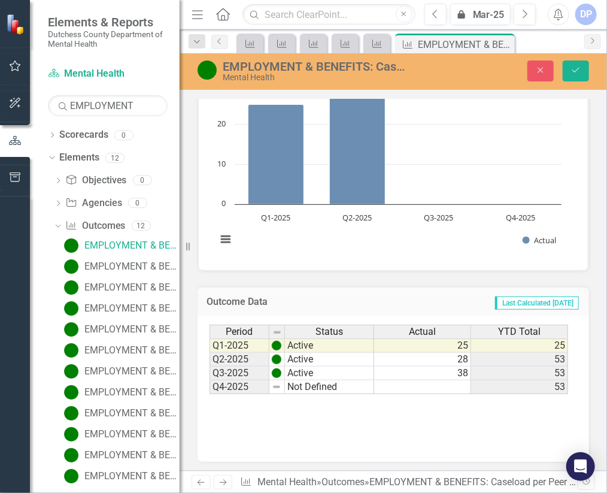
click at [579, 57] on div "EMPLOYMENT & BENEFITS: Caseload per Peer Advocate Mental Health Close Save" at bounding box center [393, 71] width 427 height 37
click at [103, 267] on div "EMPLOYMENT & BENEFITS: Current staff vacancy rate (listed as %)" at bounding box center [131, 266] width 95 height 11
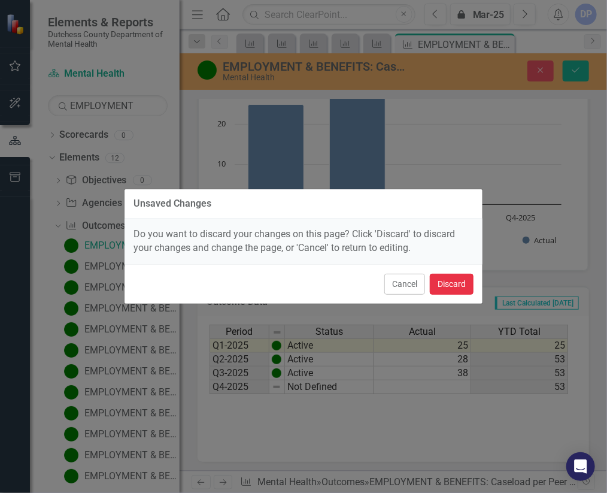
click at [444, 278] on button "Discard" at bounding box center [452, 284] width 44 height 21
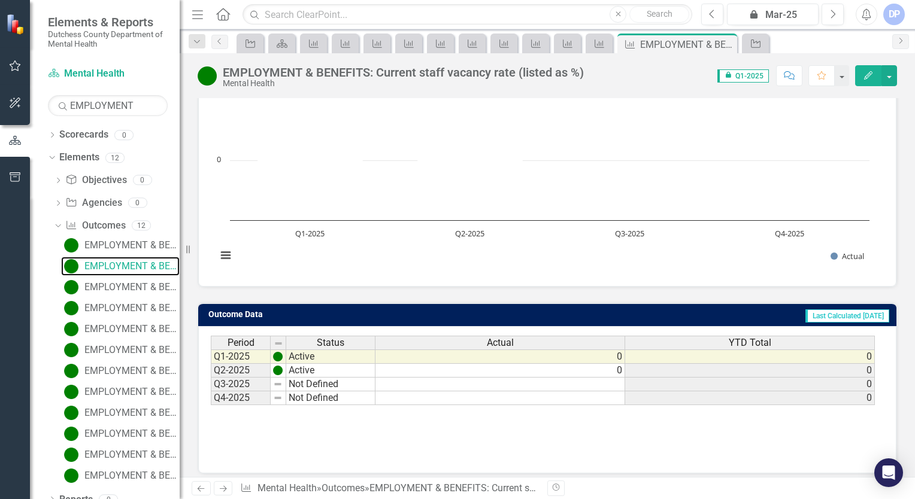
scroll to position [138, 0]
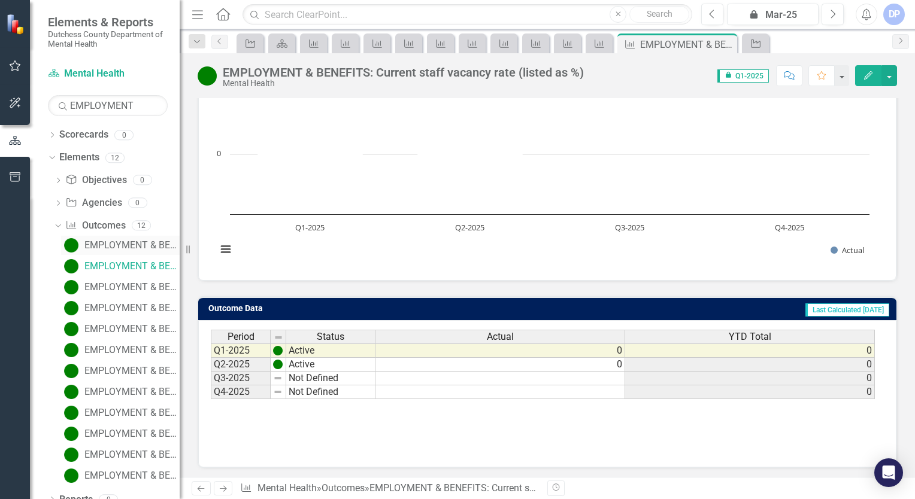
click at [135, 248] on div "EMPLOYMENT & BENEFITS: Caseload per Peer Advocate" at bounding box center [131, 245] width 95 height 11
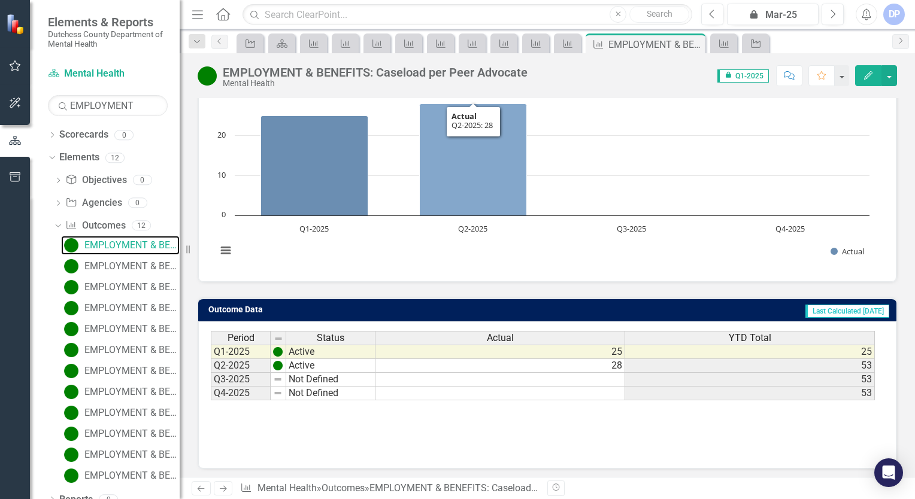
scroll to position [138, 0]
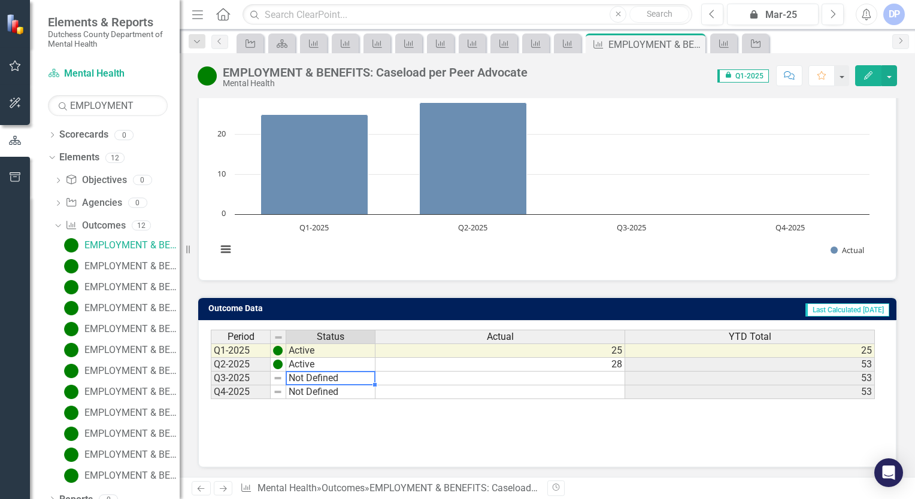
click at [330, 355] on td "Not Defined" at bounding box center [330, 379] width 89 height 14
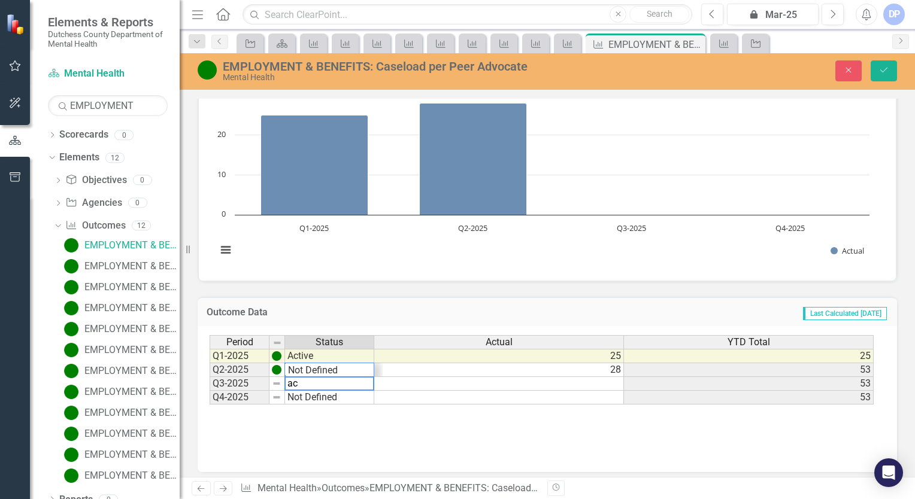
scroll to position [14, 0]
type textarea "Active"
click at [471, 355] on td at bounding box center [499, 384] width 251 height 14
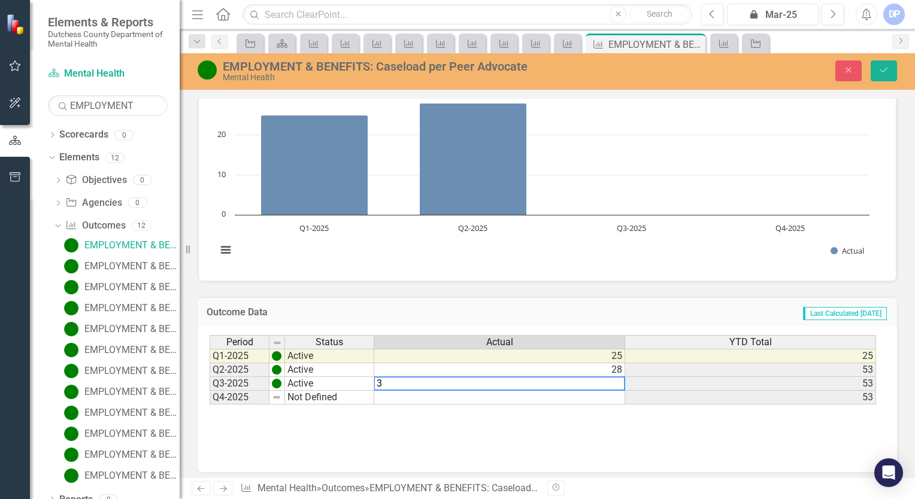
type textarea "38"
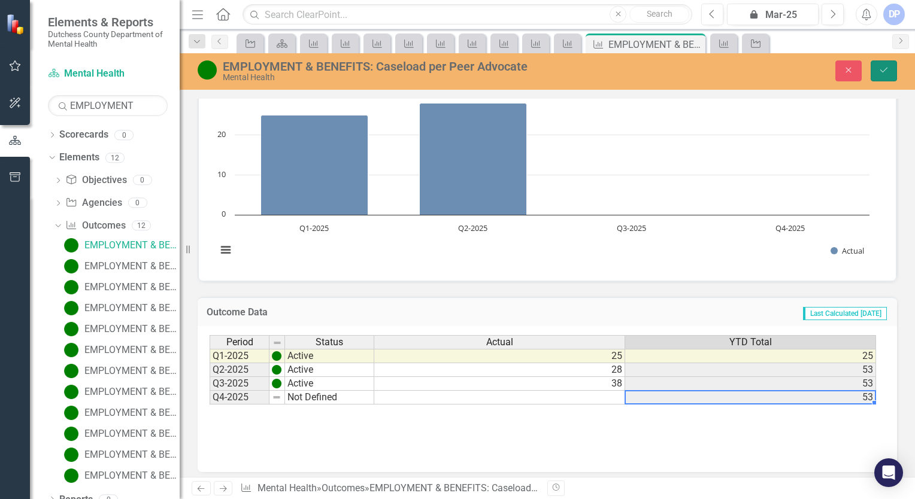
click at [761, 76] on button "Save" at bounding box center [883, 70] width 26 height 21
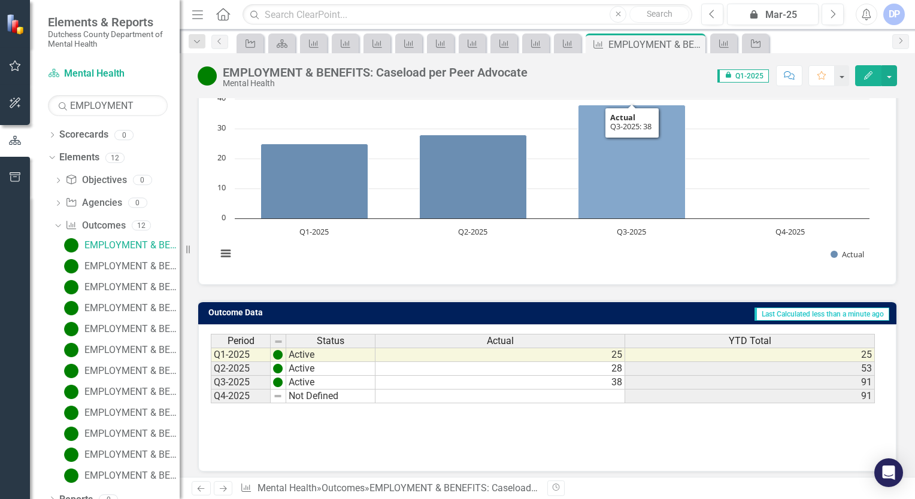
scroll to position [138, 0]
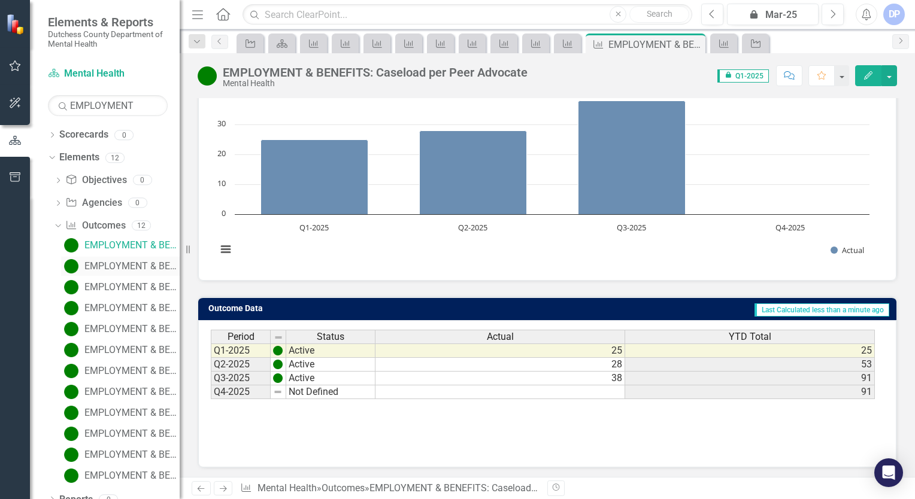
click at [101, 265] on div "EMPLOYMENT & BENEFITS: Current staff vacancy rate (listed as %)" at bounding box center [131, 266] width 95 height 11
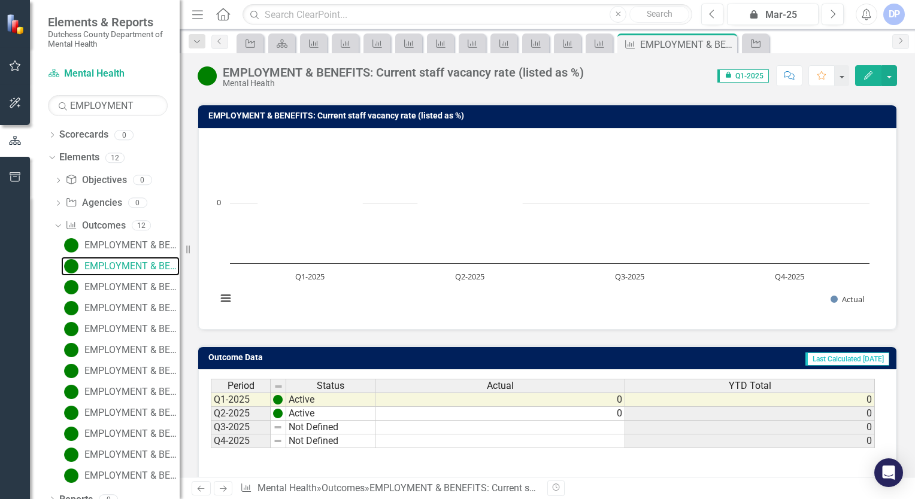
scroll to position [120, 0]
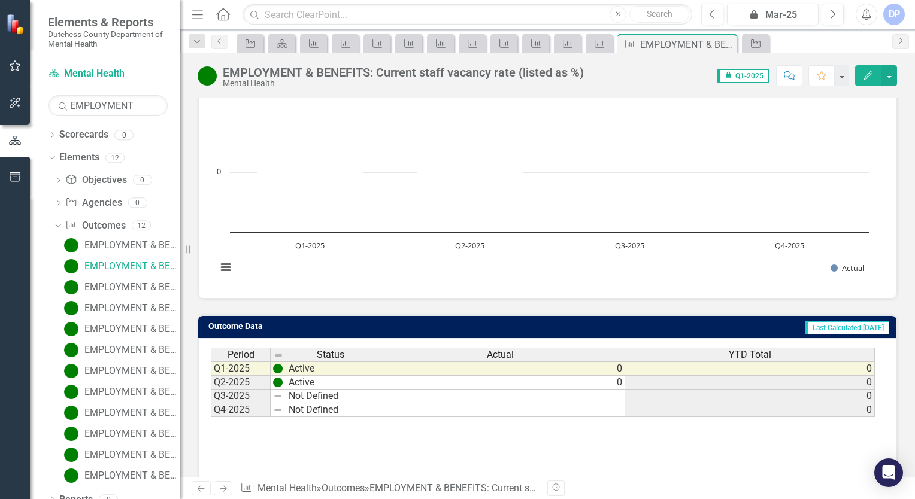
click at [345, 355] on td "Not Defined" at bounding box center [330, 397] width 89 height 14
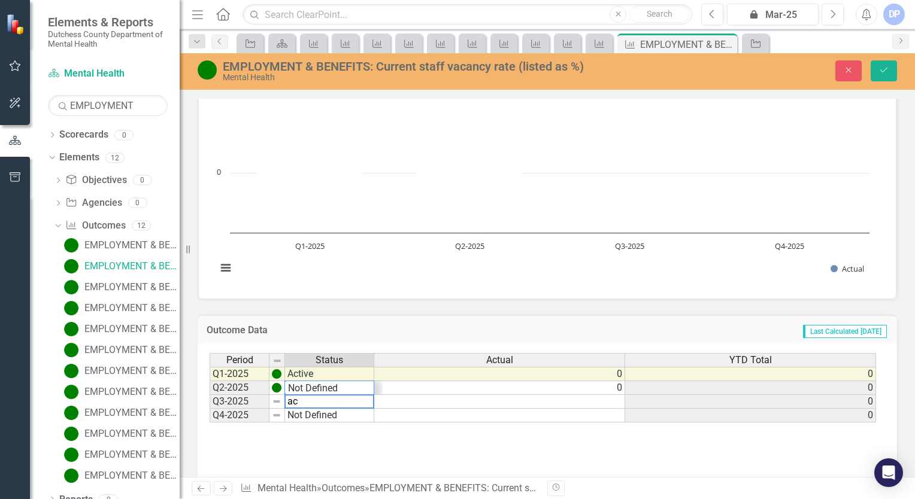
scroll to position [14, 0]
type textarea "Active"
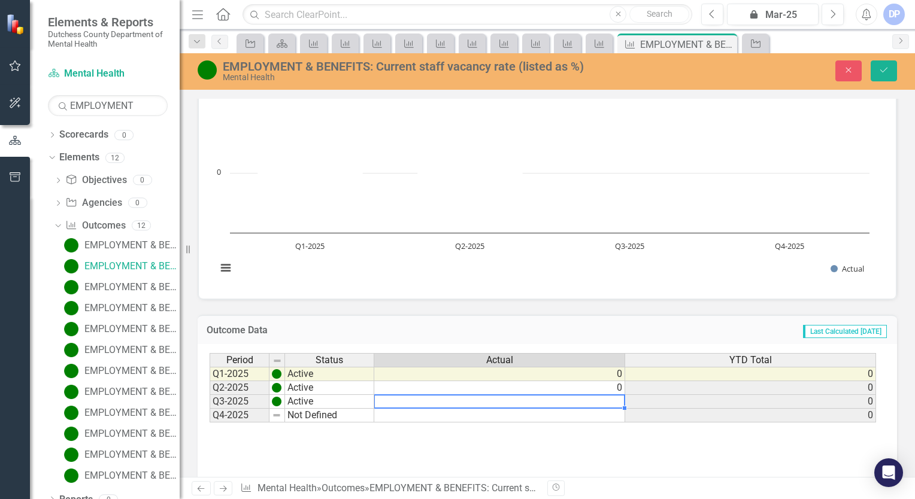
type textarea "1"
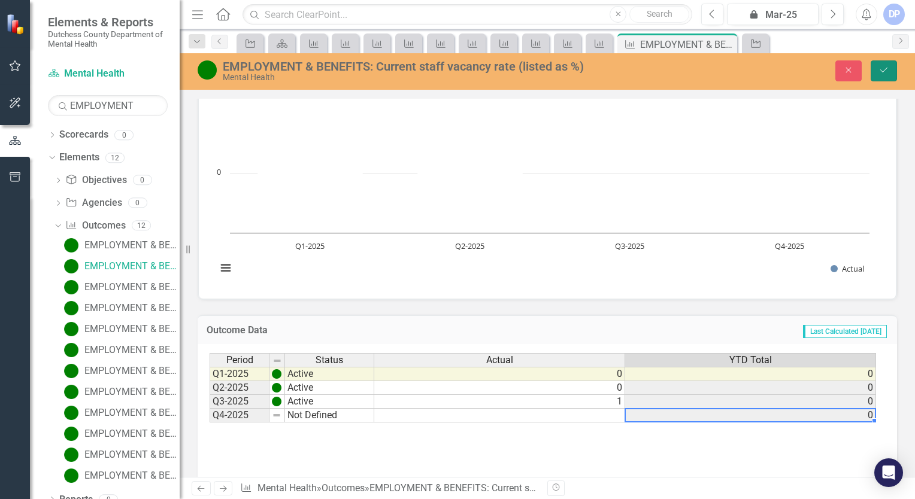
click at [761, 69] on button "Save" at bounding box center [883, 70] width 26 height 21
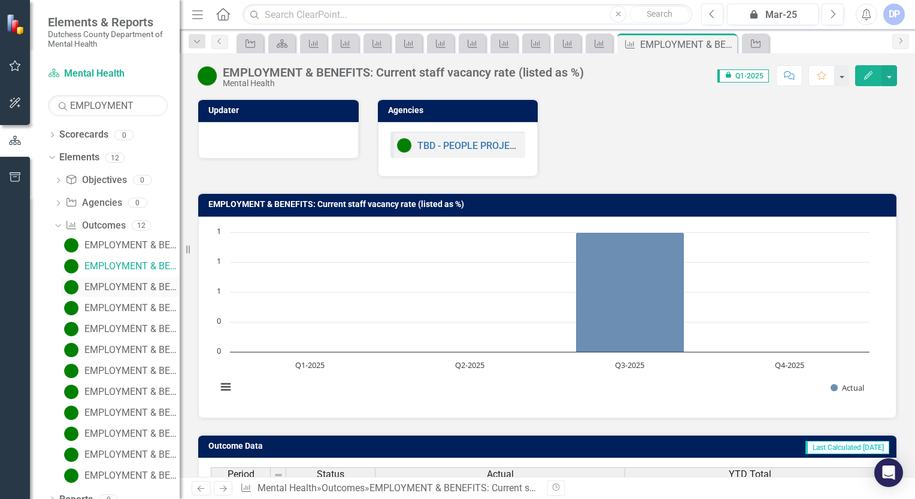
click at [128, 284] on div "EMPLOYMENT & BENEFITS: Total number of Peer Advocates" at bounding box center [131, 287] width 95 height 11
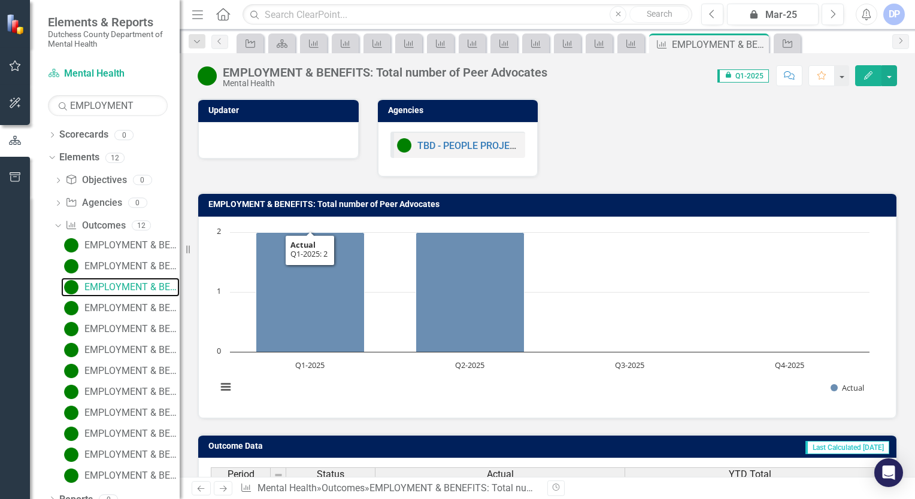
scroll to position [138, 0]
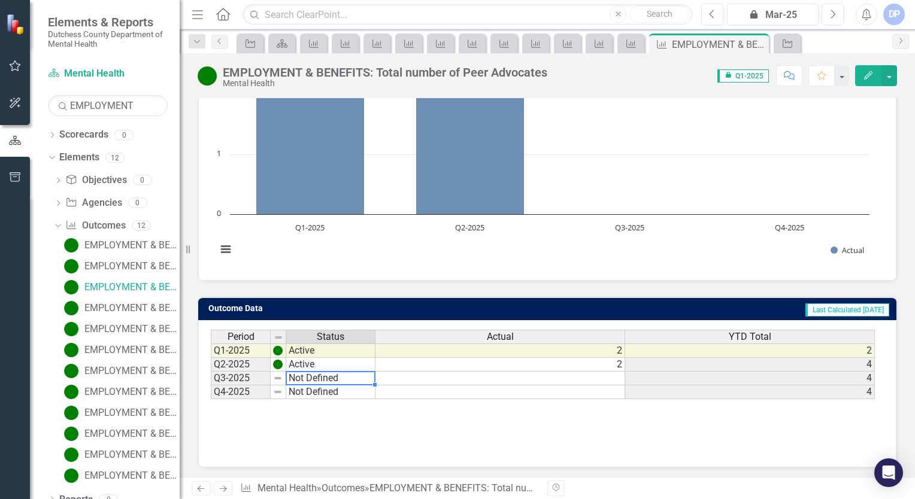
click at [318, 355] on td "Not Defined" at bounding box center [330, 379] width 89 height 14
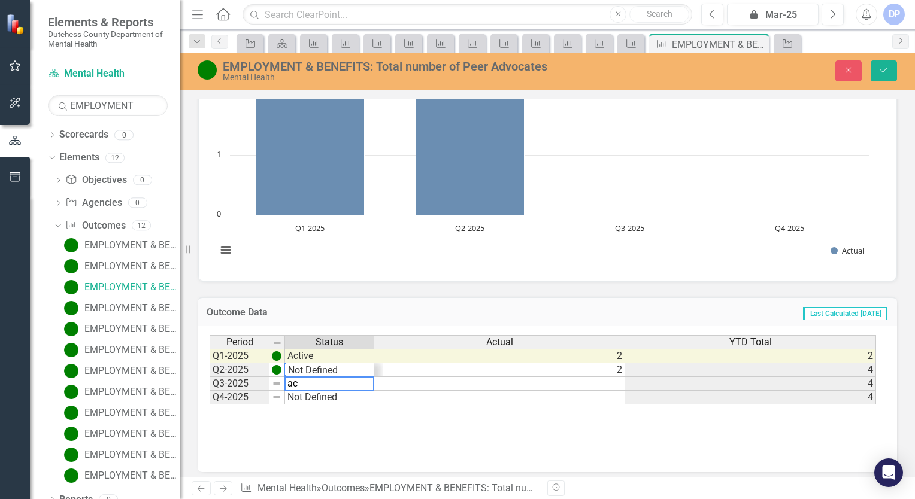
scroll to position [14, 0]
type textarea "Active"
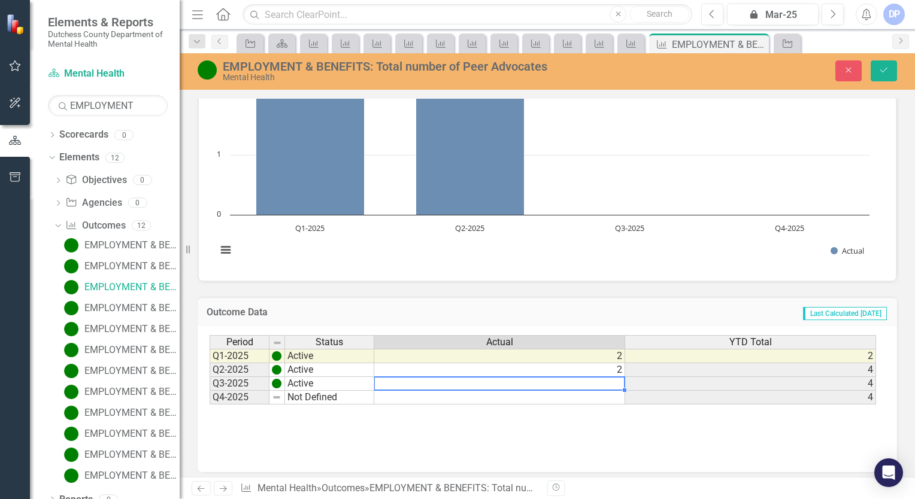
type textarea "1"
click at [617, 355] on td "1" at bounding box center [499, 384] width 251 height 14
type textarea "2"
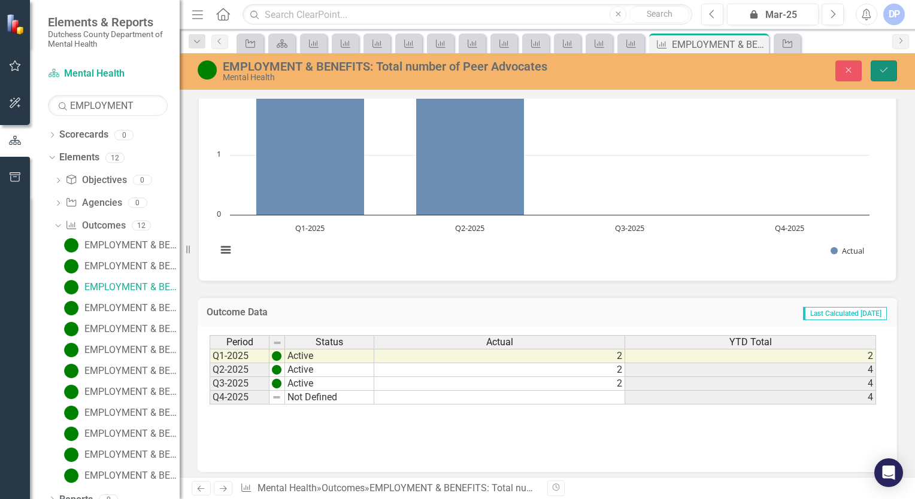
click at [761, 68] on icon "Save" at bounding box center [883, 70] width 11 height 8
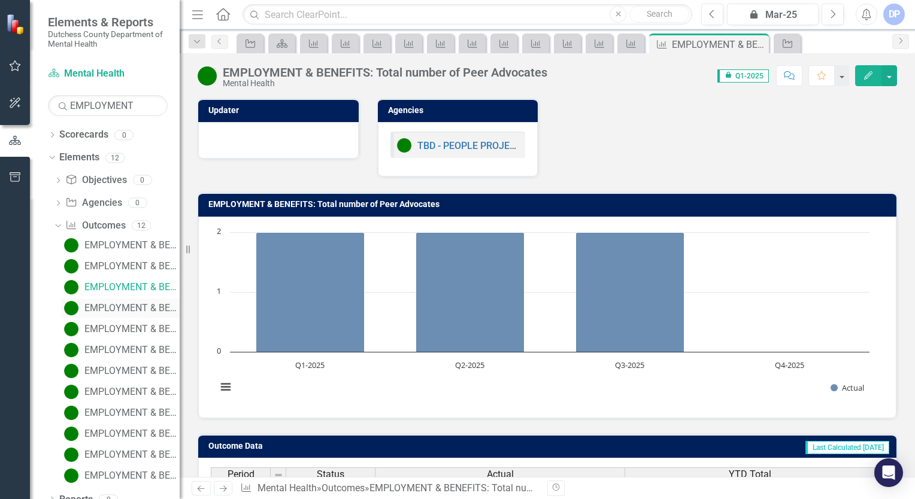
click at [110, 308] on div "EMPLOYMENT & BENEFITS: Total Unduplicated clients in time period" at bounding box center [131, 308] width 95 height 11
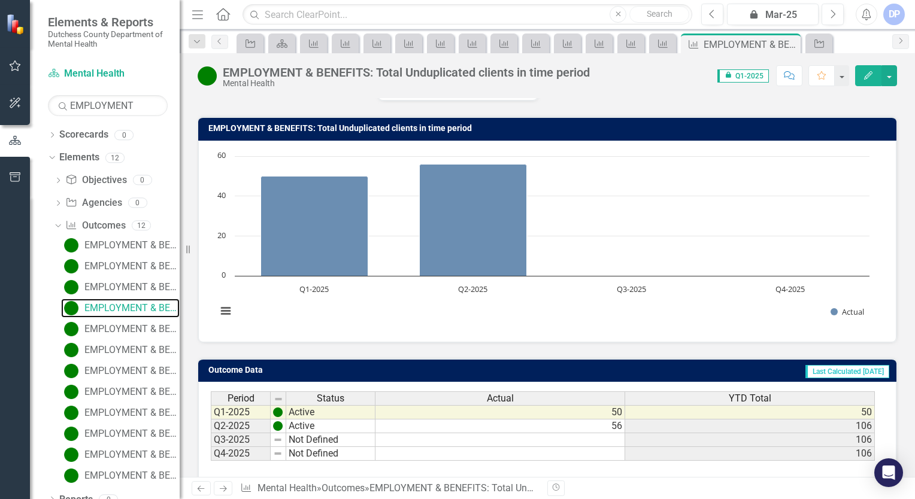
scroll to position [138, 0]
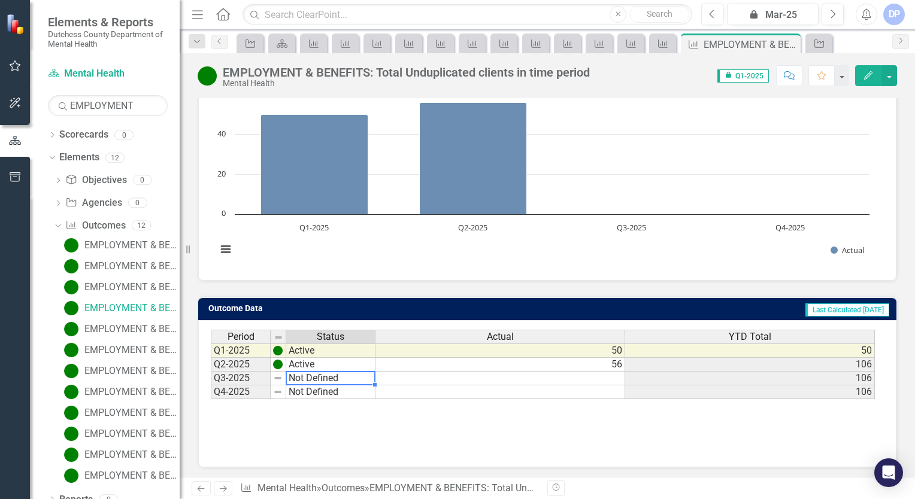
click at [324, 355] on td "Not Defined" at bounding box center [330, 379] width 89 height 14
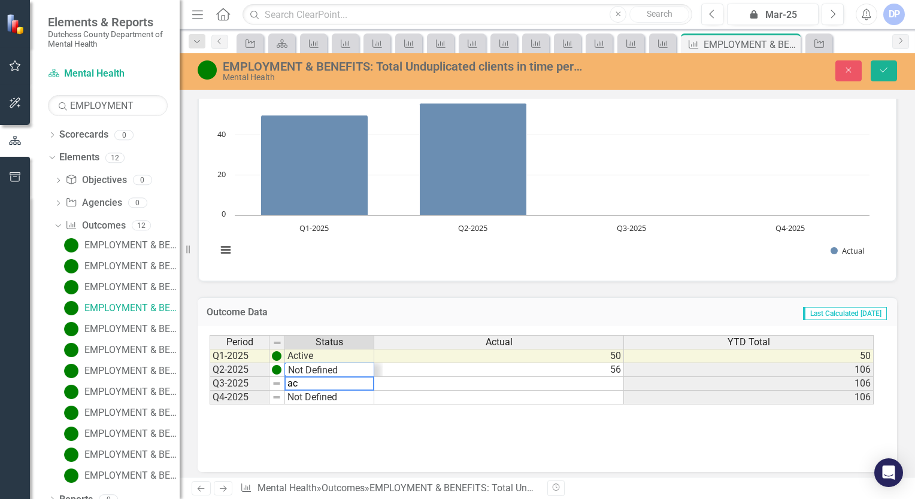
scroll to position [14, 0]
type textarea "Active"
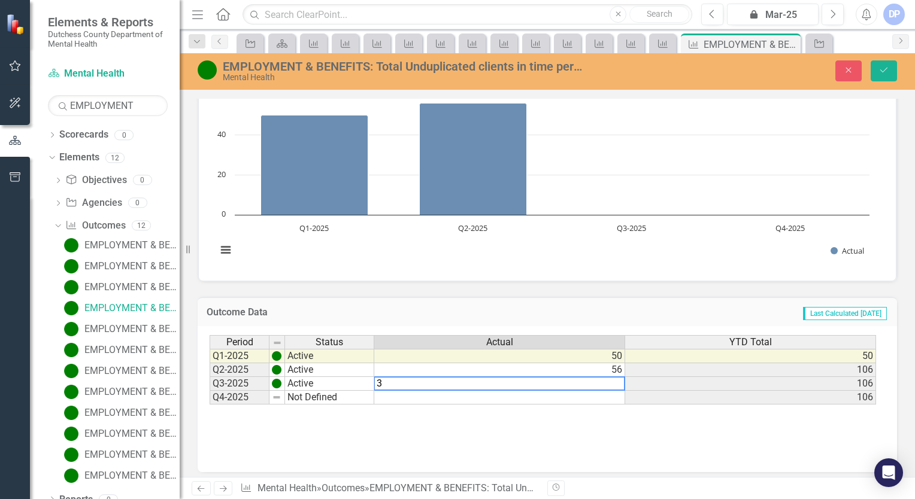
type textarea "38"
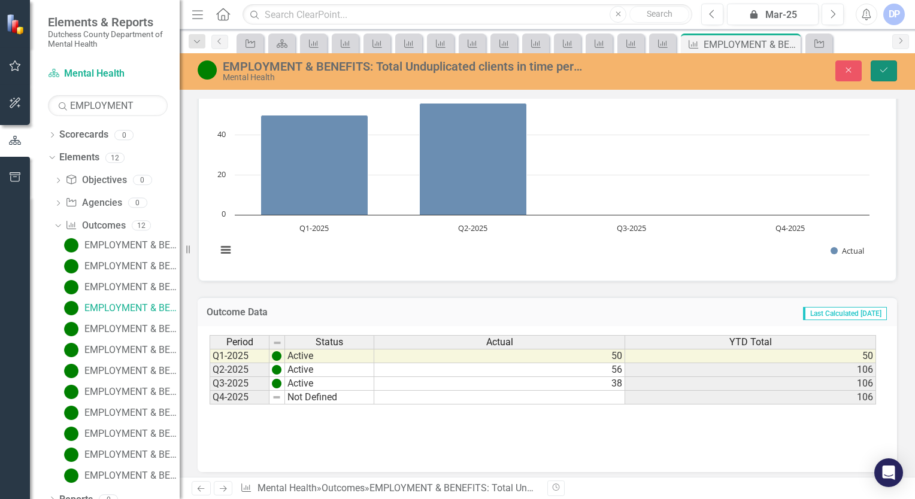
click at [761, 61] on button "Save" at bounding box center [883, 70] width 26 height 21
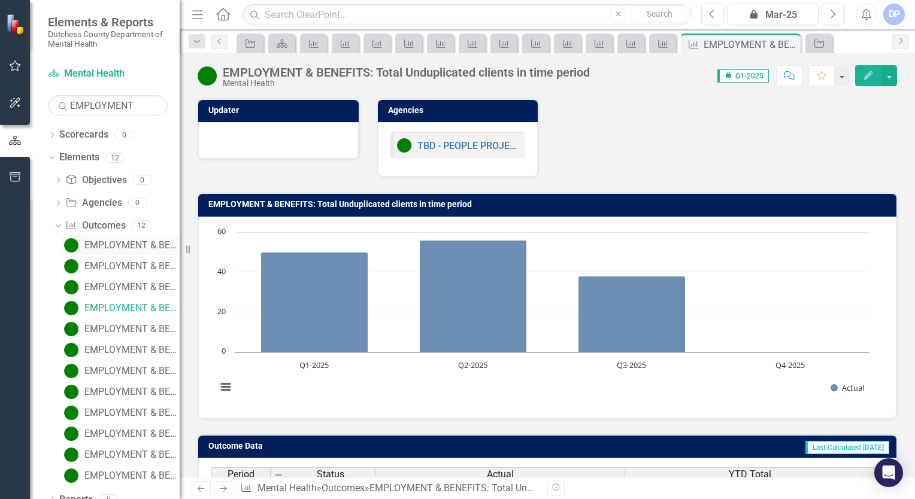
click at [122, 240] on div "EMPLOYMENT & BENEFITS: Caseload per Peer Advocate" at bounding box center [131, 245] width 95 height 11
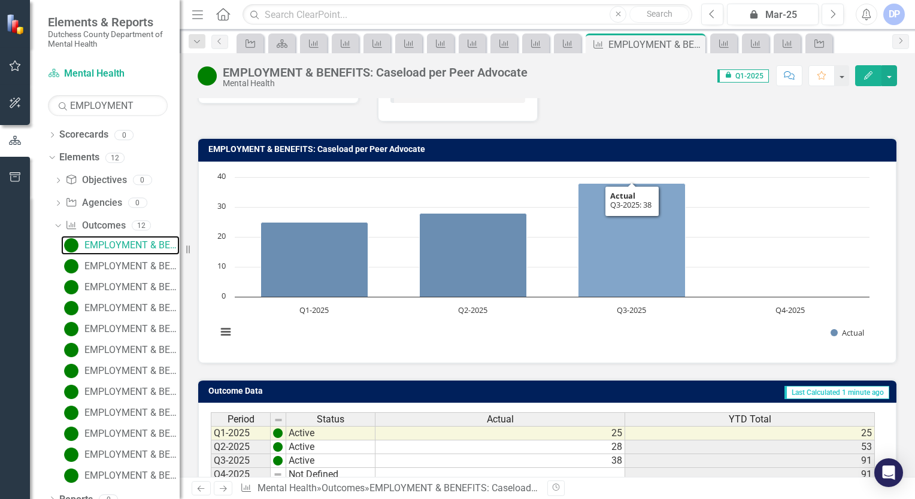
scroll to position [138, 0]
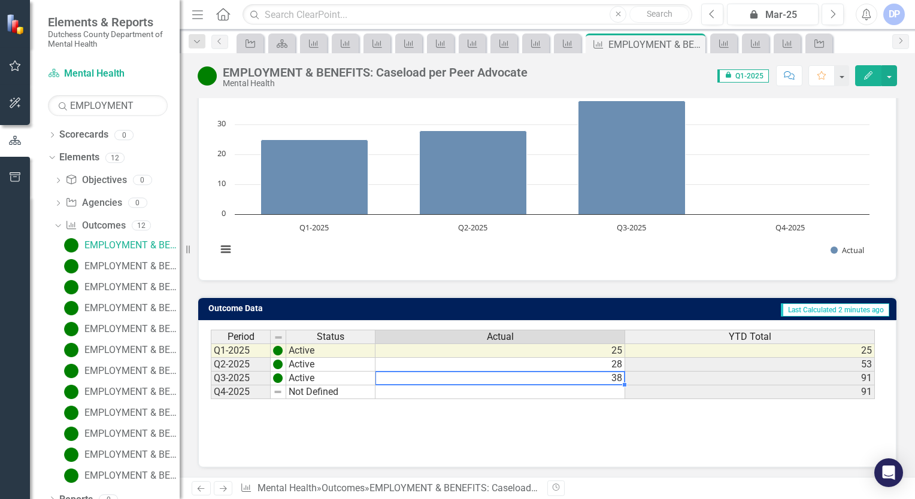
click at [614, 355] on td "38" at bounding box center [500, 379] width 250 height 14
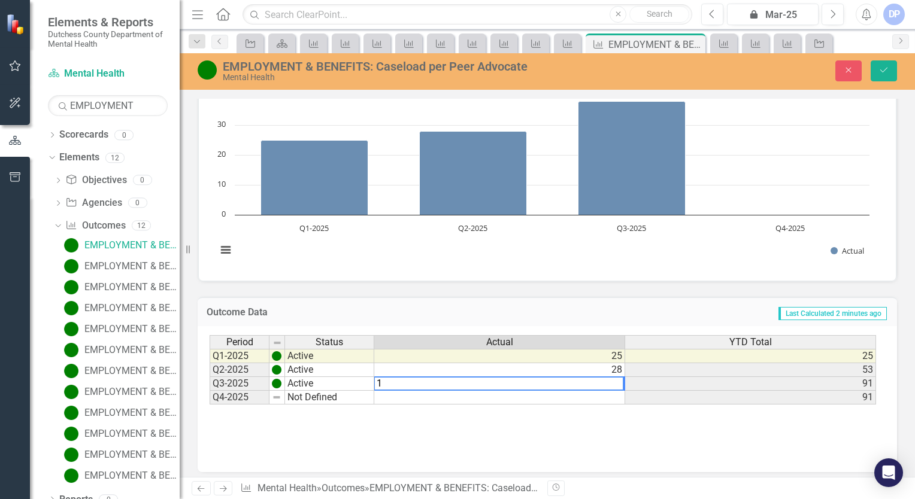
type textarea "19"
click at [761, 69] on icon "Save" at bounding box center [883, 70] width 11 height 8
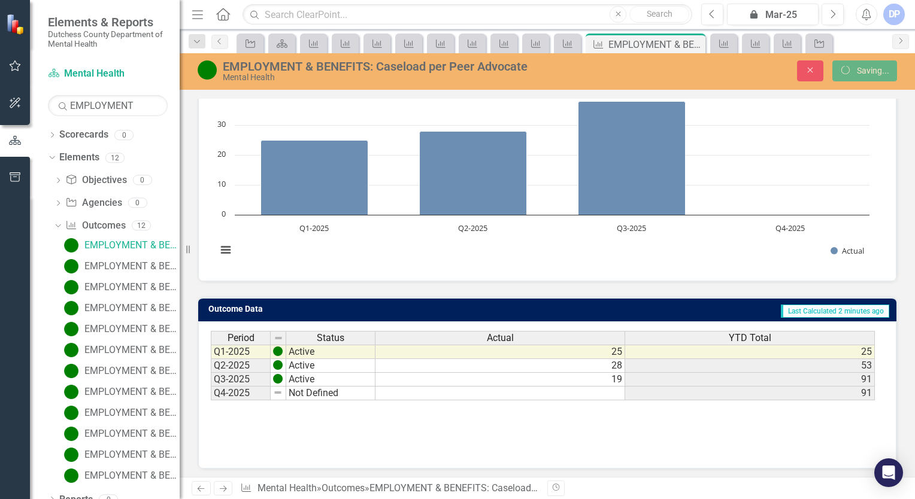
scroll to position [0, 0]
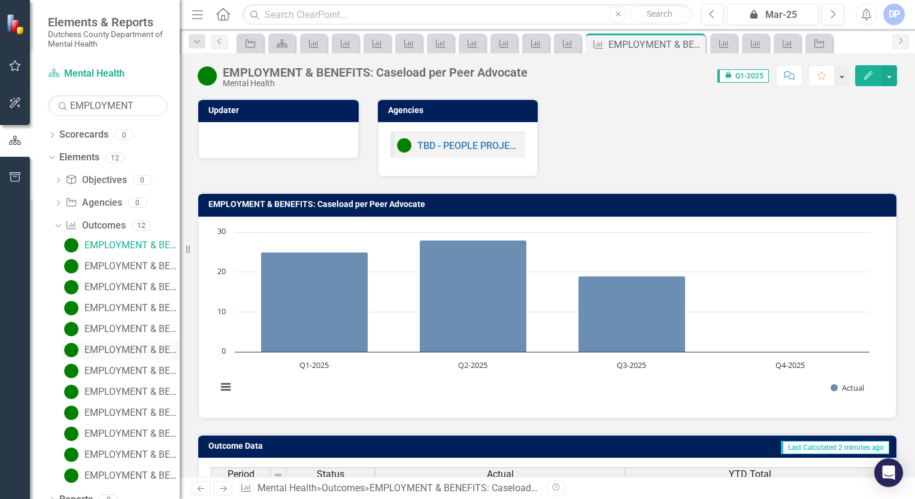
click at [114, 341] on link "EMPLOYMENT & BENEFITS: Clients will achieve one self-assessed Peer Advocacy and…" at bounding box center [120, 350] width 119 height 19
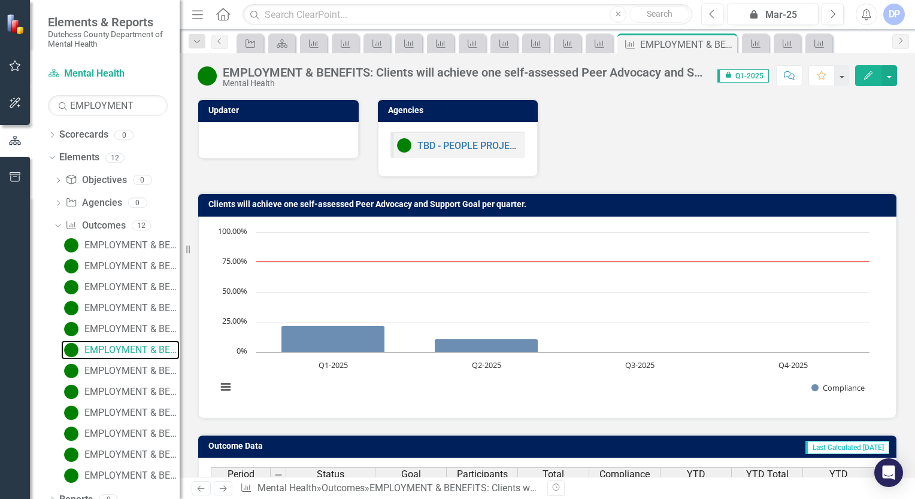
scroll to position [138, 0]
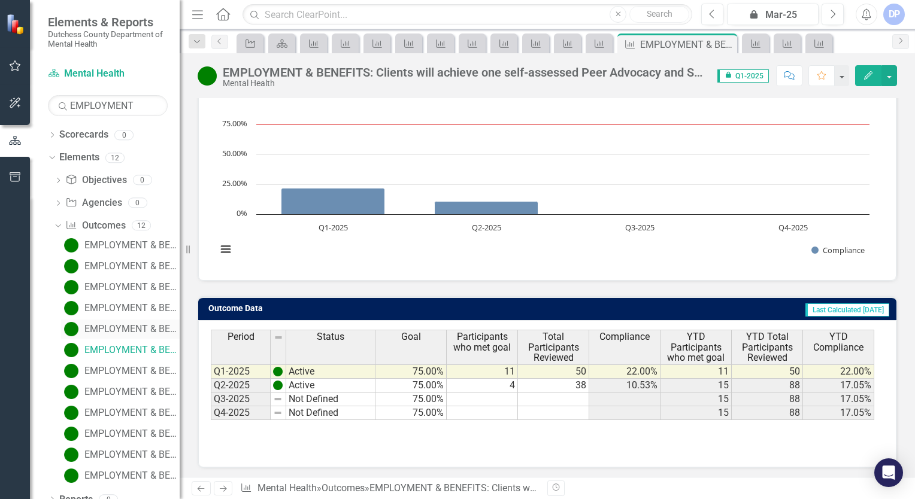
click at [125, 320] on link "EMPLOYMENT & BENEFITS: Clients have their information updated with their health…" at bounding box center [120, 329] width 119 height 19
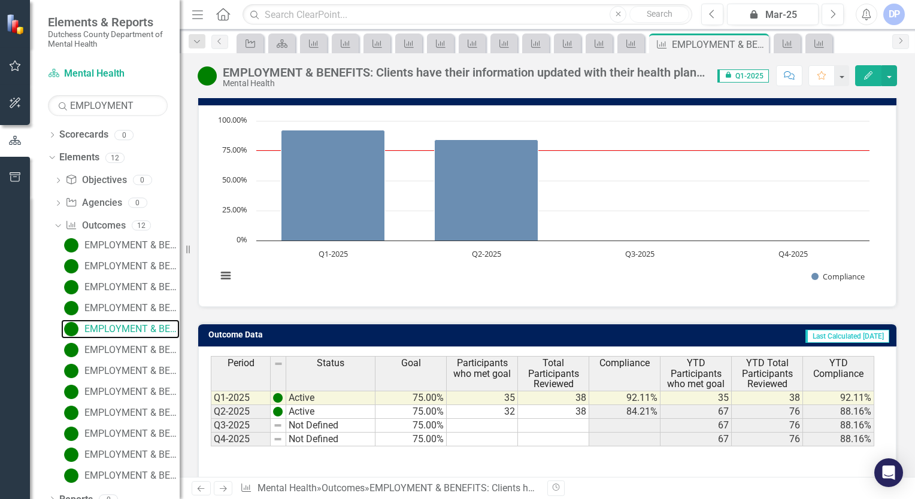
scroll to position [120, 0]
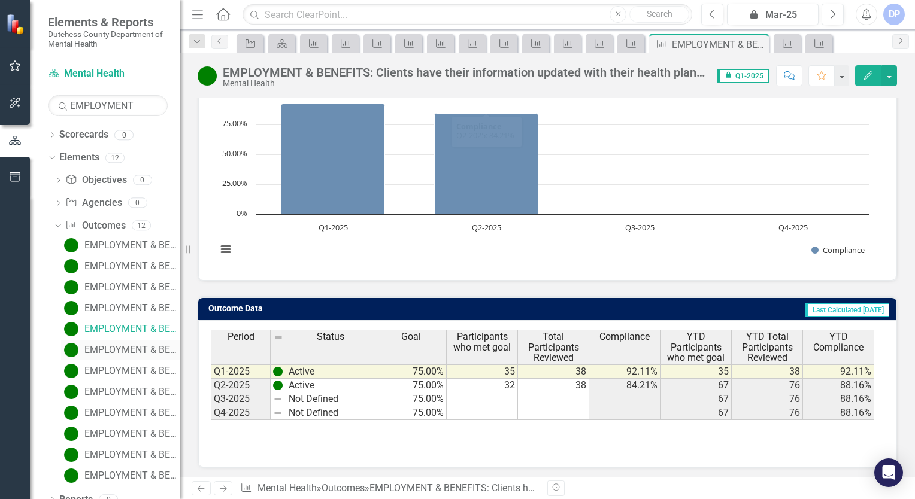
click at [125, 351] on div "EMPLOYMENT & BENEFITS: Clients will achieve one self-assessed Peer Advocacy and…" at bounding box center [131, 350] width 95 height 11
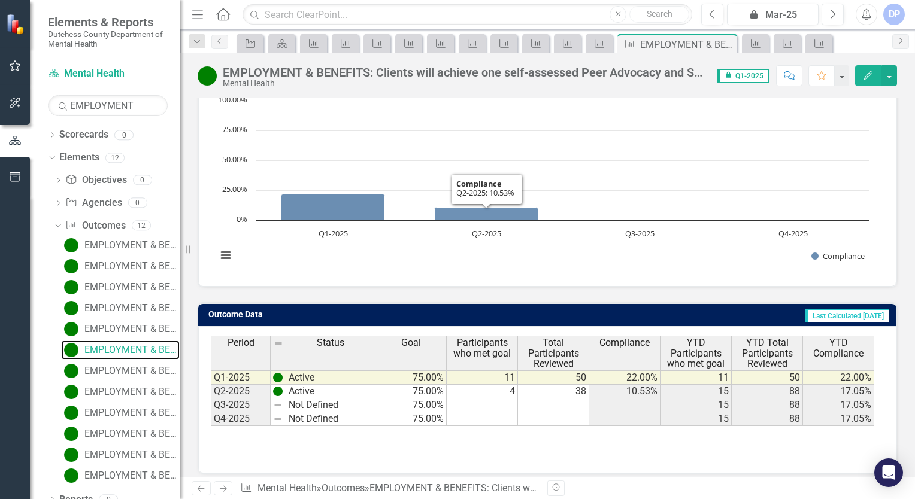
scroll to position [138, 0]
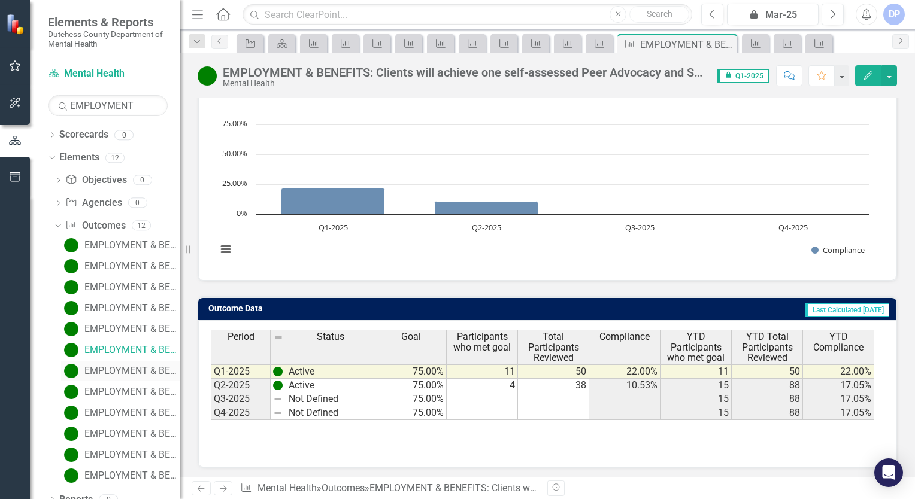
click at [123, 355] on div "EMPLOYMENT & BENEFITS: Participants found eligible will be connected to relevan…" at bounding box center [131, 371] width 95 height 11
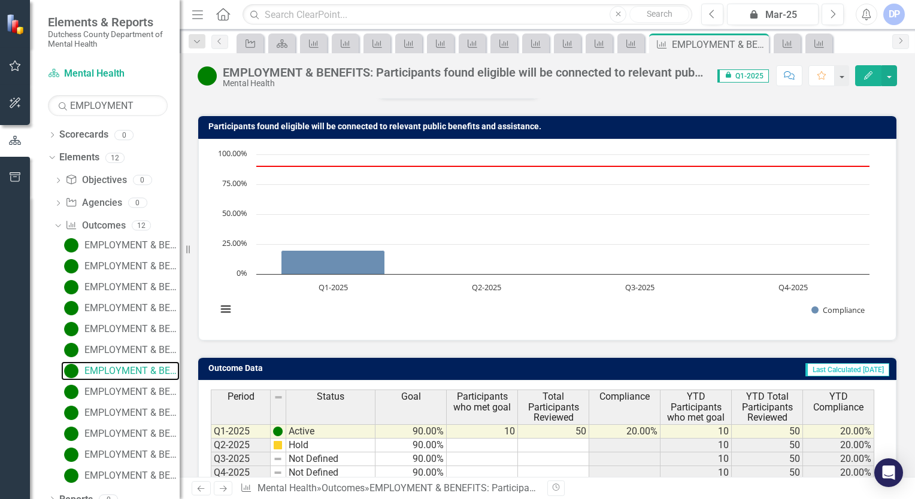
scroll to position [138, 0]
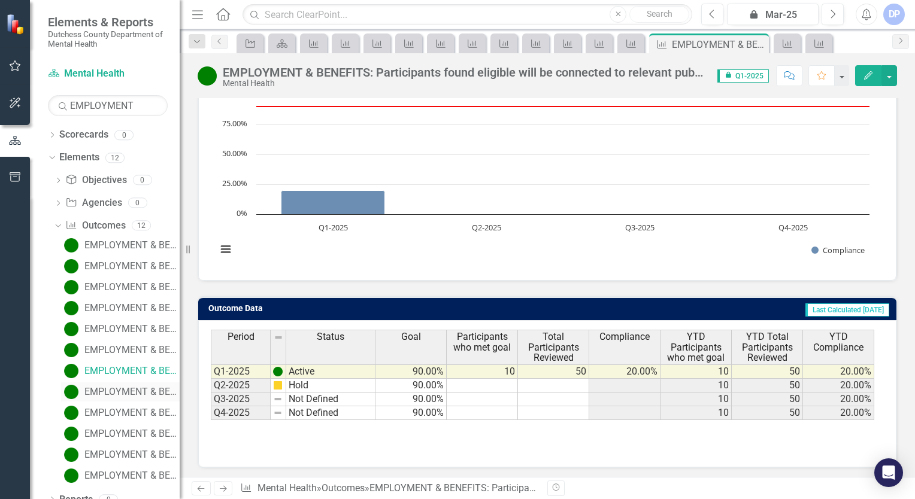
click at [129, 355] on div "EMPLOYMENT & BENEFITS: Clients who have obtained employment will retain their c…" at bounding box center [131, 392] width 95 height 11
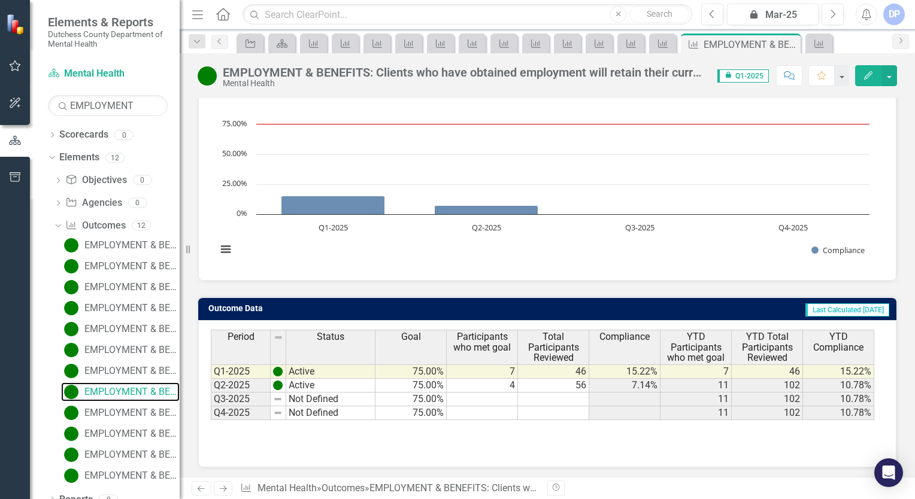
scroll to position [78, 0]
